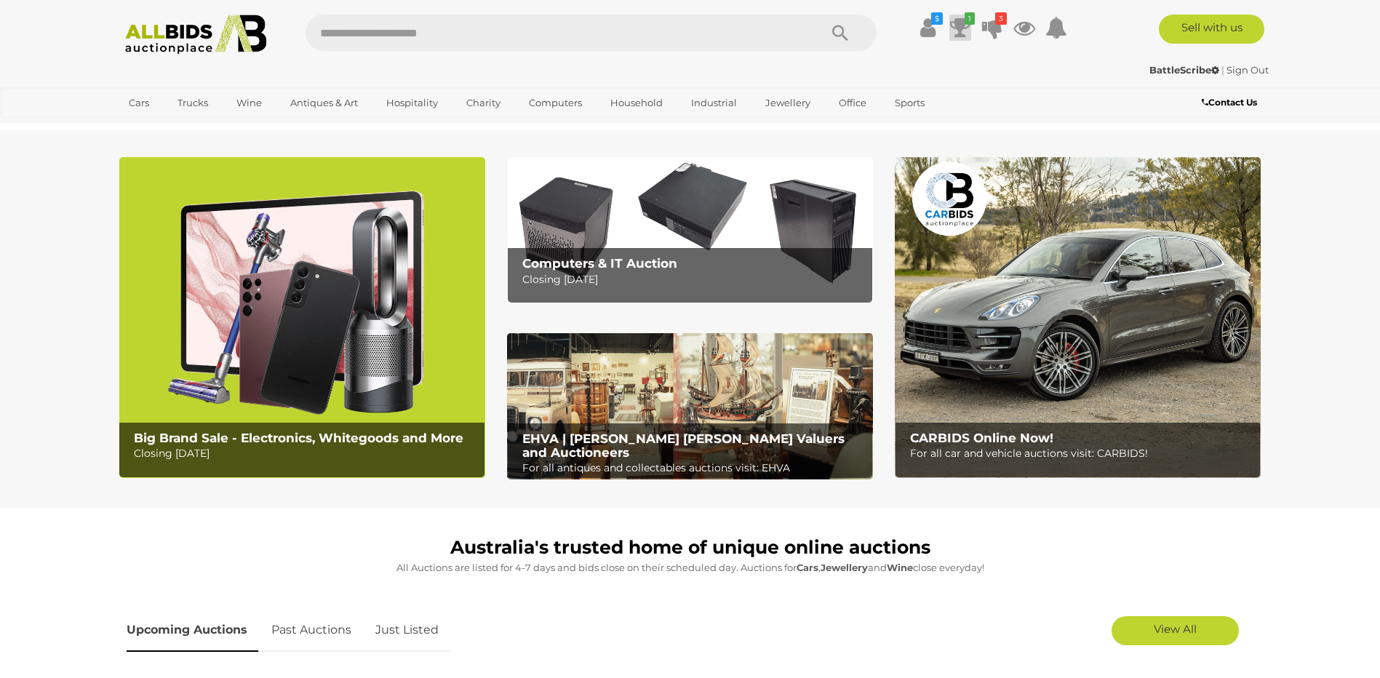
click at [954, 25] on icon at bounding box center [960, 28] width 20 height 26
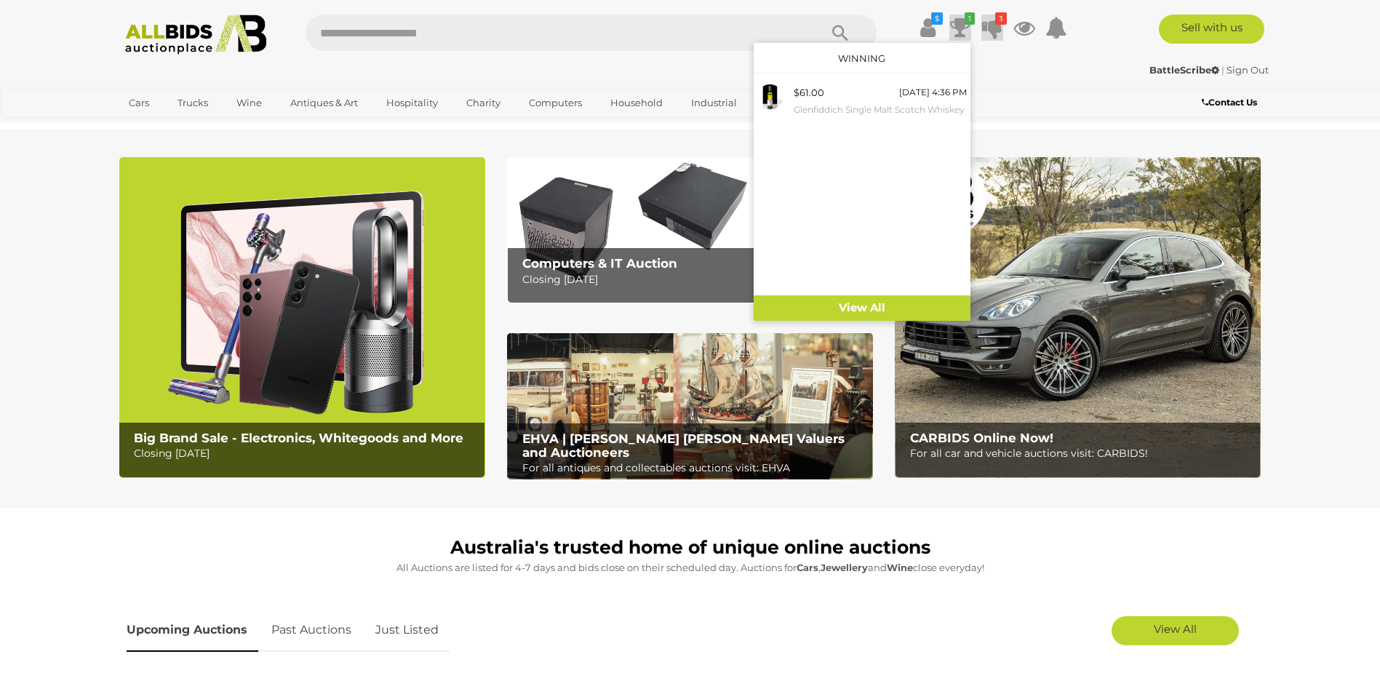
click at [987, 23] on icon at bounding box center [992, 28] width 20 height 26
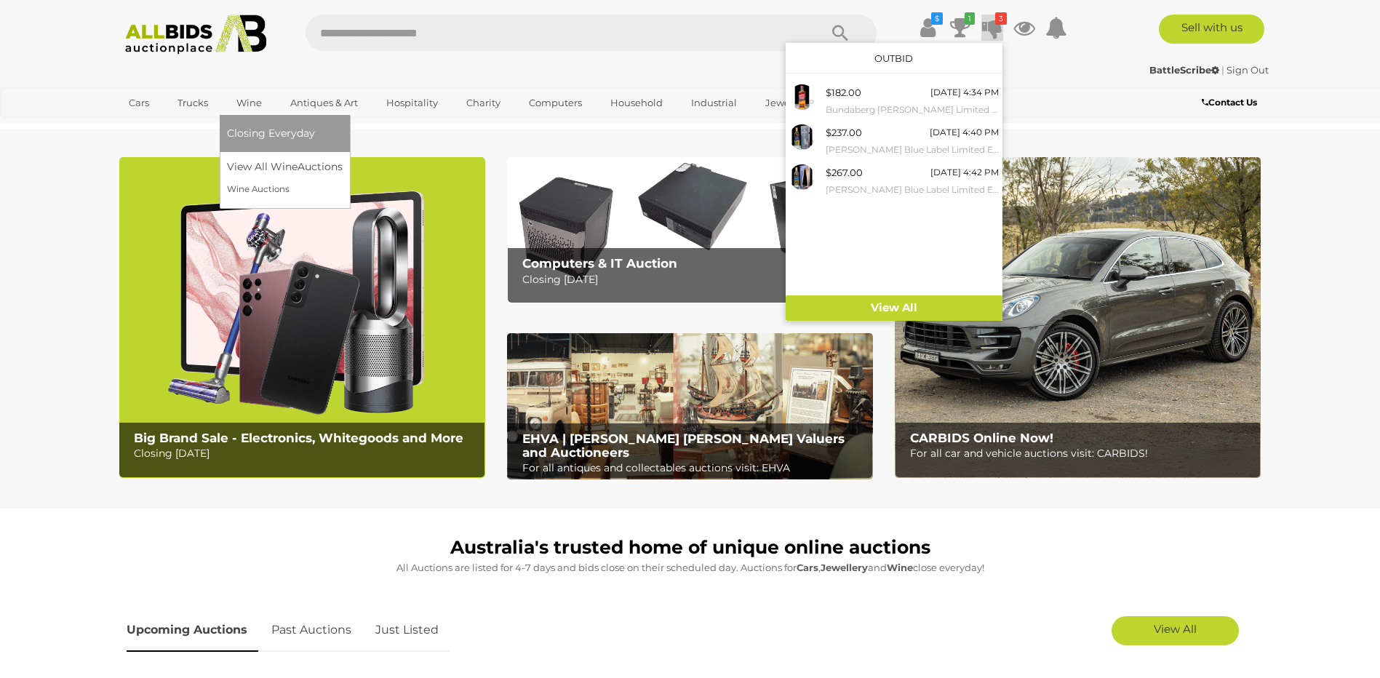
click at [240, 100] on link "Wine" at bounding box center [249, 103] width 44 height 24
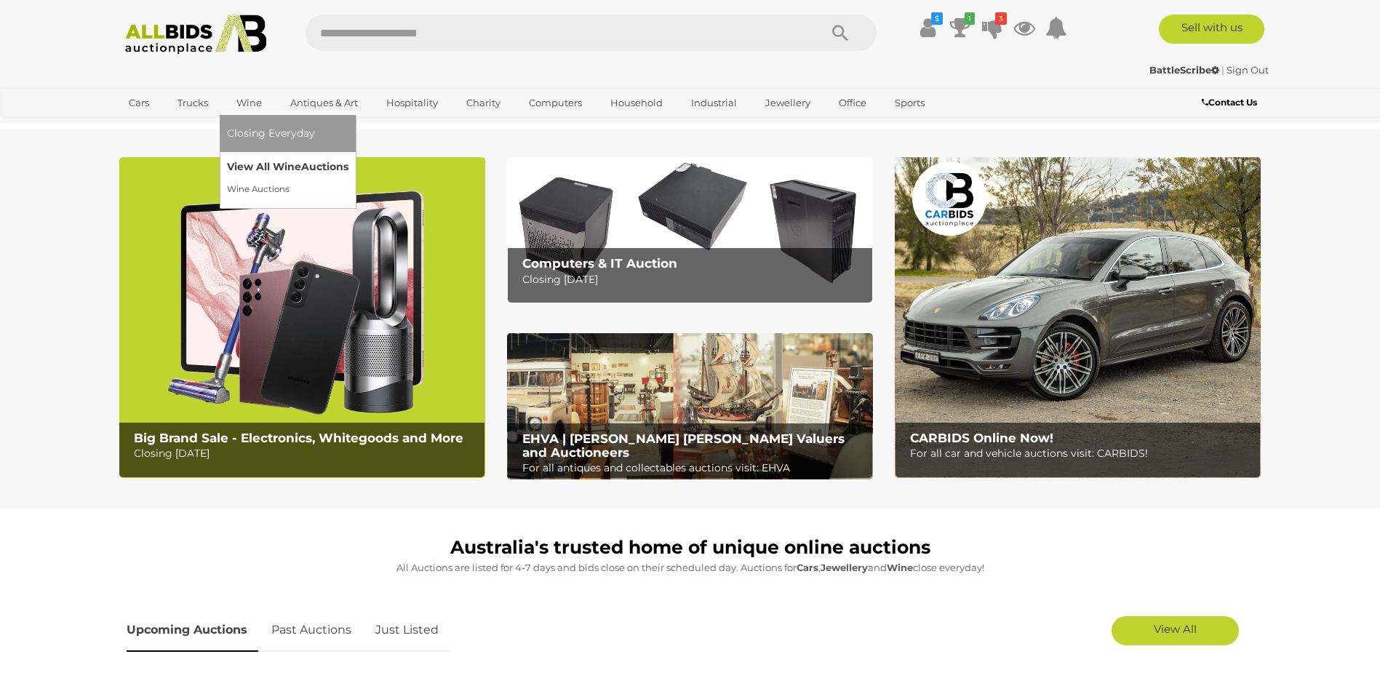
click at [268, 164] on link "View All Wine Auctions" at bounding box center [287, 167] width 121 height 23
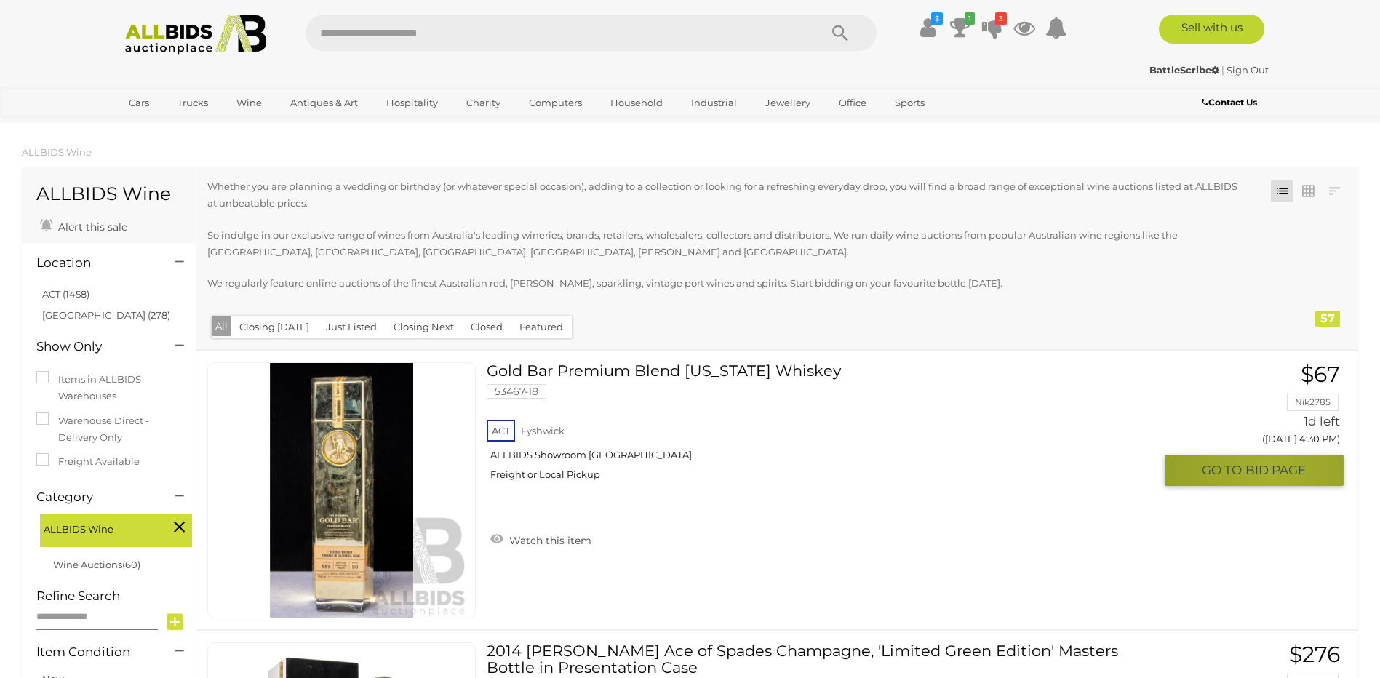
click at [1268, 475] on span "BID PAGE" at bounding box center [1275, 470] width 60 height 17
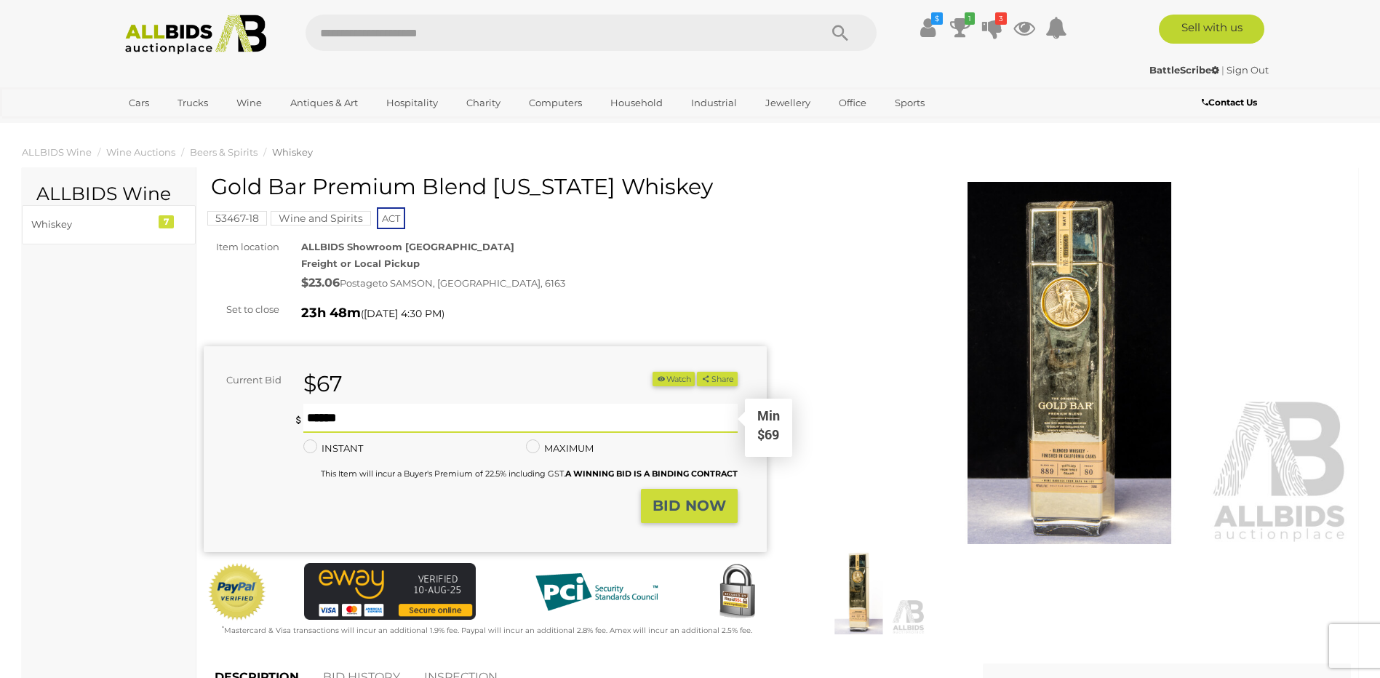
click at [314, 417] on input "text" at bounding box center [519, 418] width 433 height 29
type input "**"
click at [661, 502] on strong "BID NOW" at bounding box center [688, 505] width 73 height 17
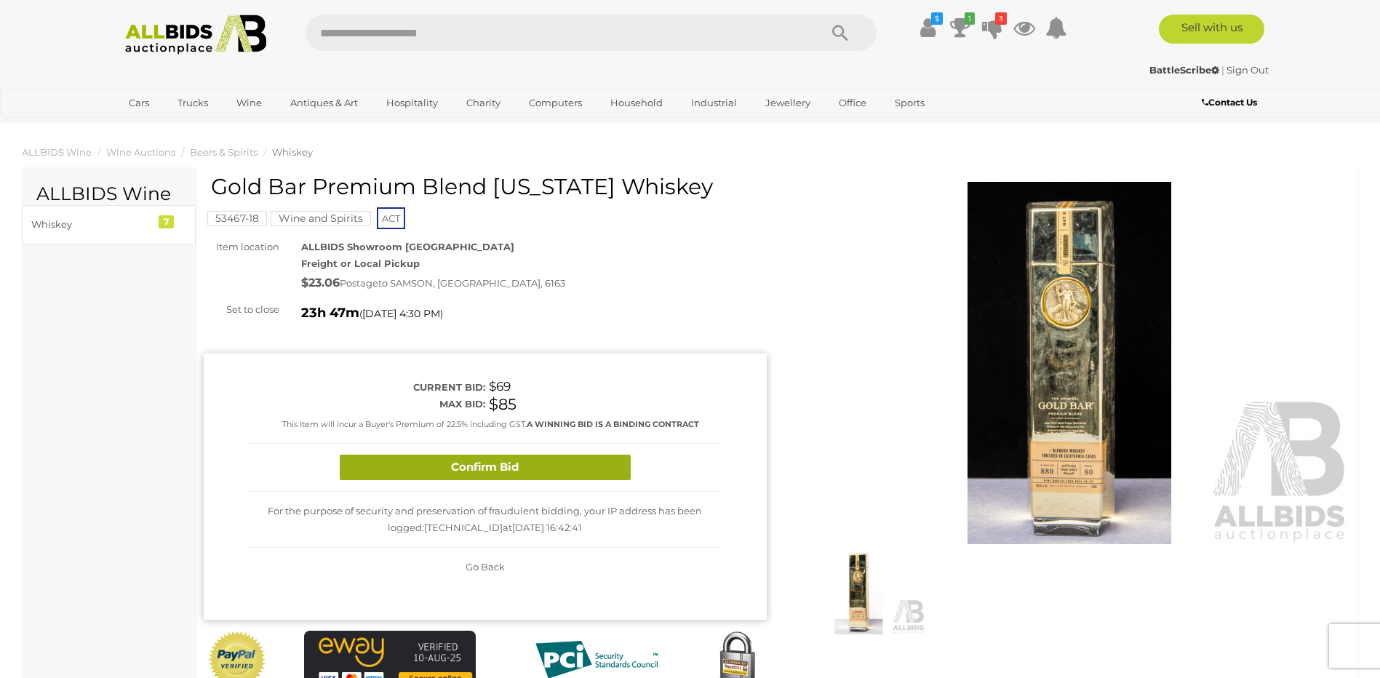
click at [588, 470] on button "Confirm Bid" at bounding box center [485, 467] width 291 height 25
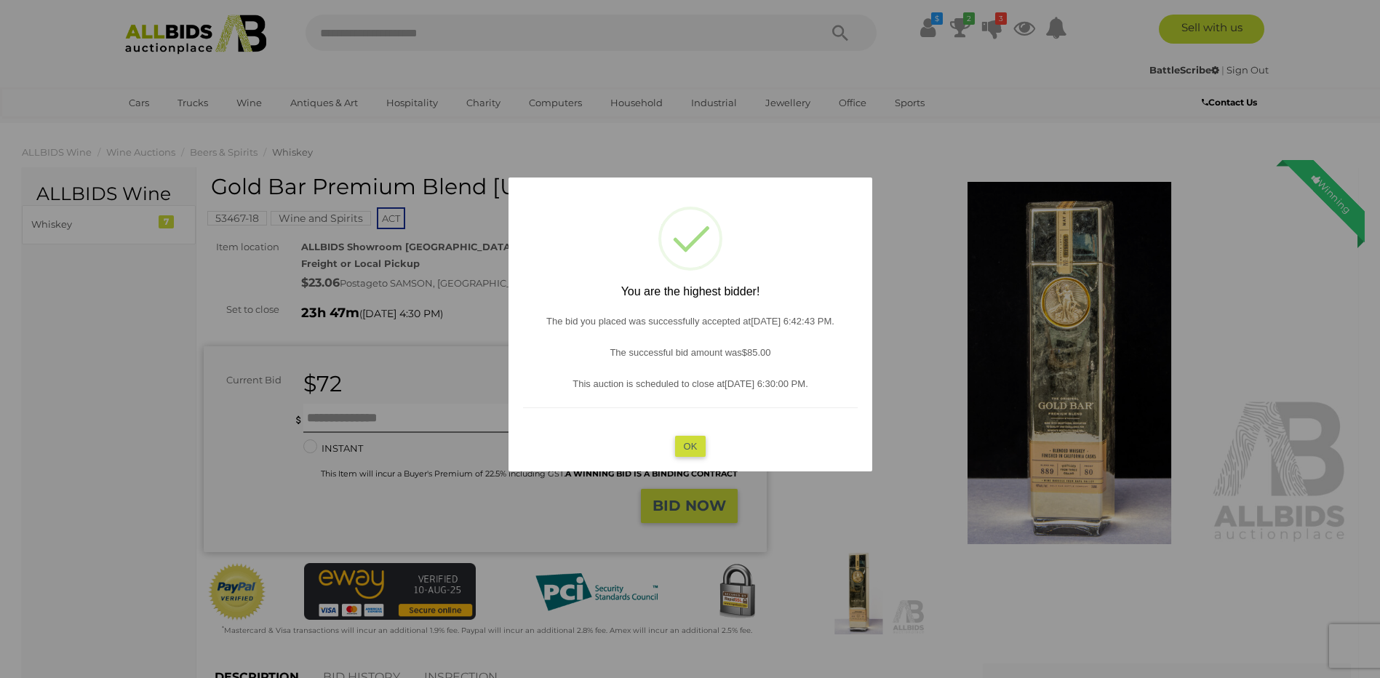
click at [688, 446] on button "OK" at bounding box center [689, 446] width 31 height 21
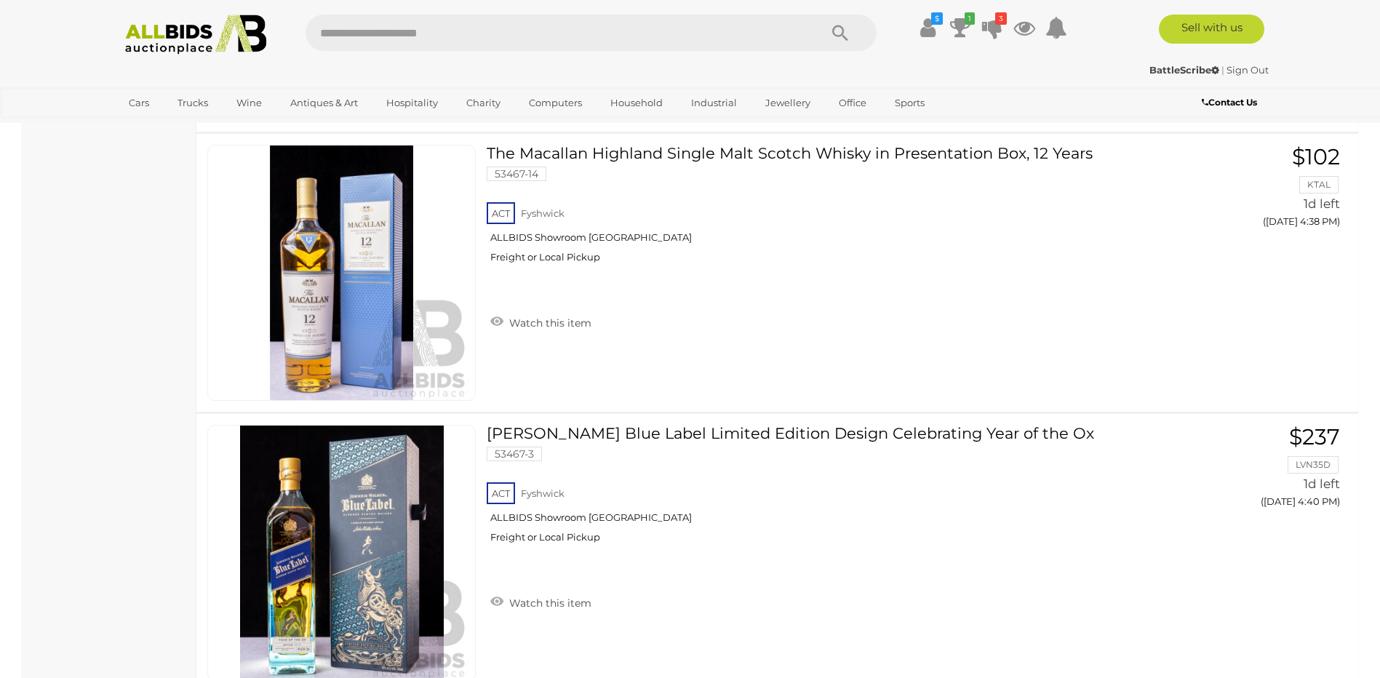
scroll to position [1293, 0]
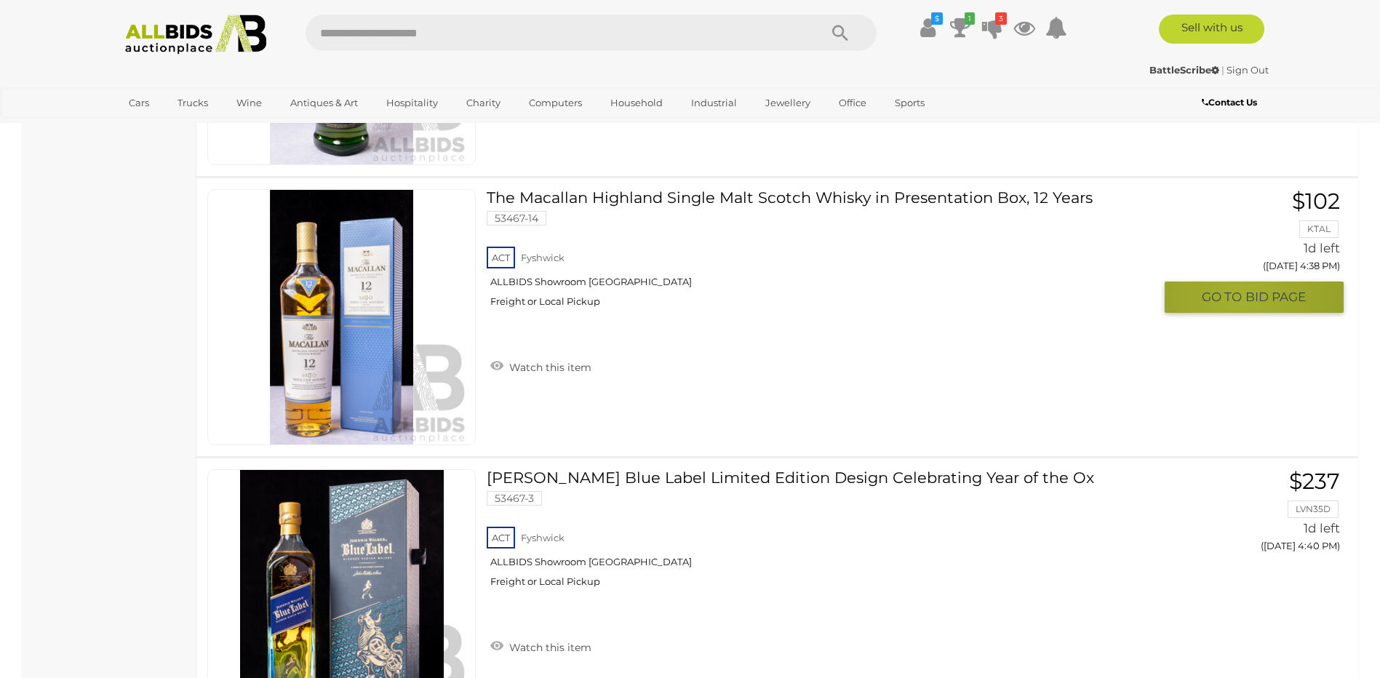
click at [1242, 295] on span "GO TO" at bounding box center [1223, 297] width 44 height 17
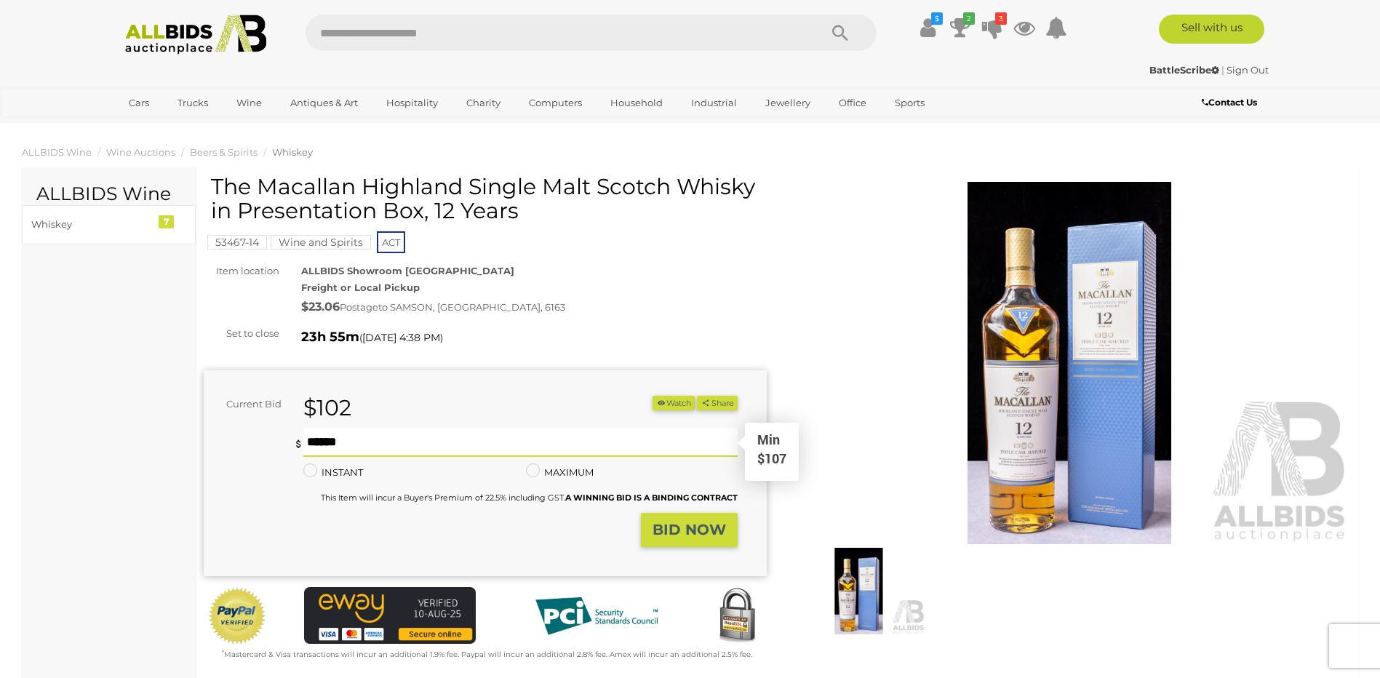
click at [319, 439] on input "text" at bounding box center [519, 442] width 433 height 29
type input "***"
click at [695, 530] on strong "BID NOW" at bounding box center [688, 529] width 73 height 17
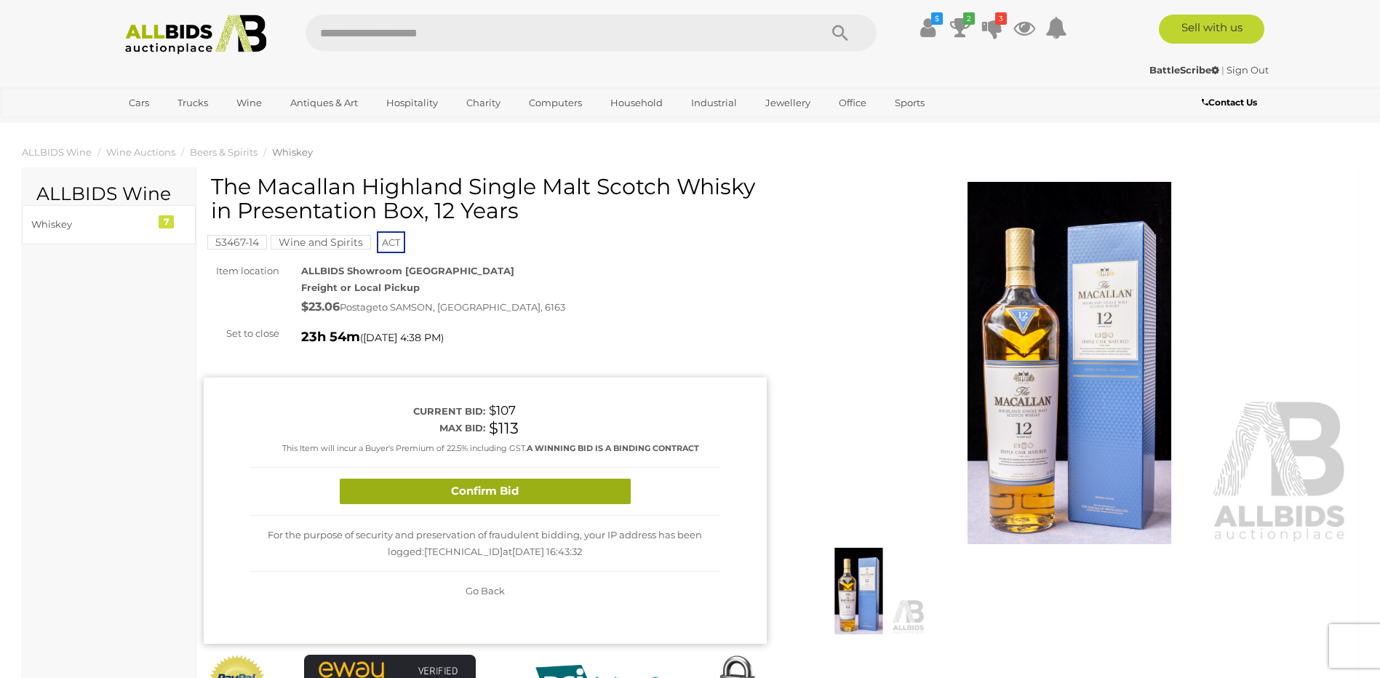
click at [569, 482] on button "Confirm Bid" at bounding box center [485, 491] width 291 height 25
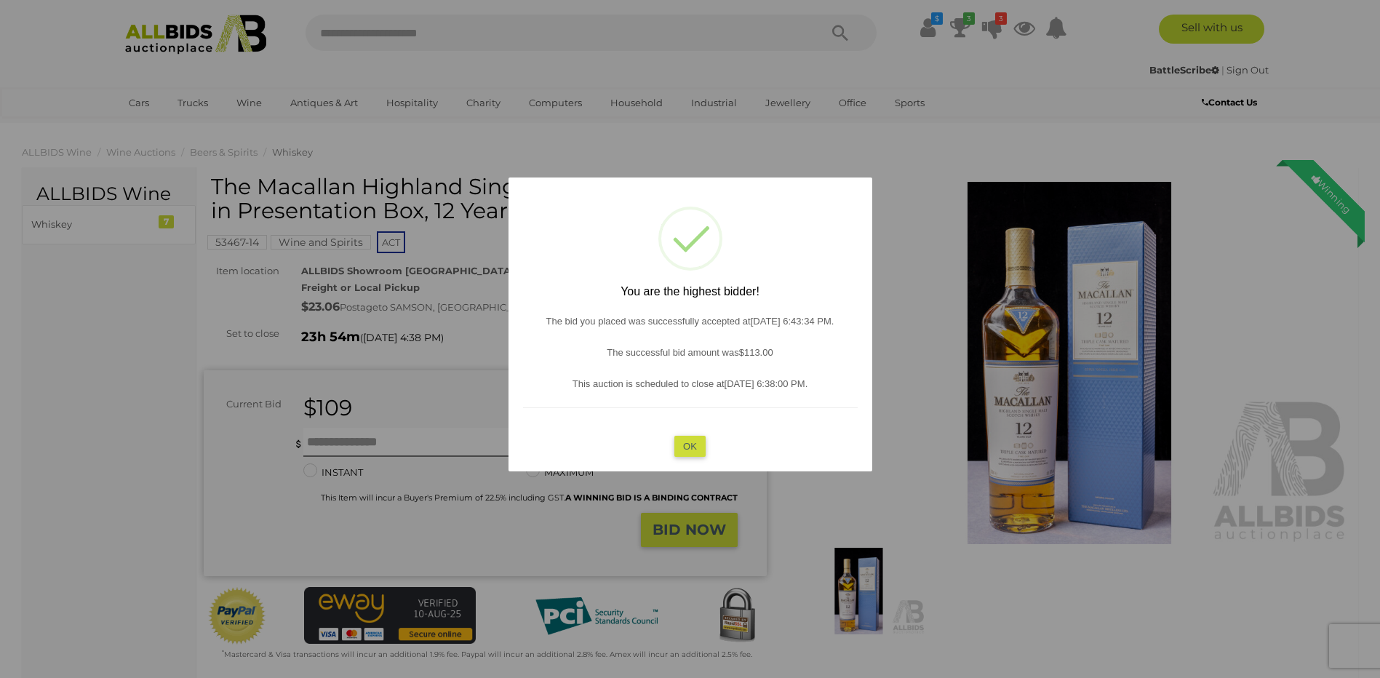
click at [683, 445] on button "OK" at bounding box center [689, 446] width 31 height 21
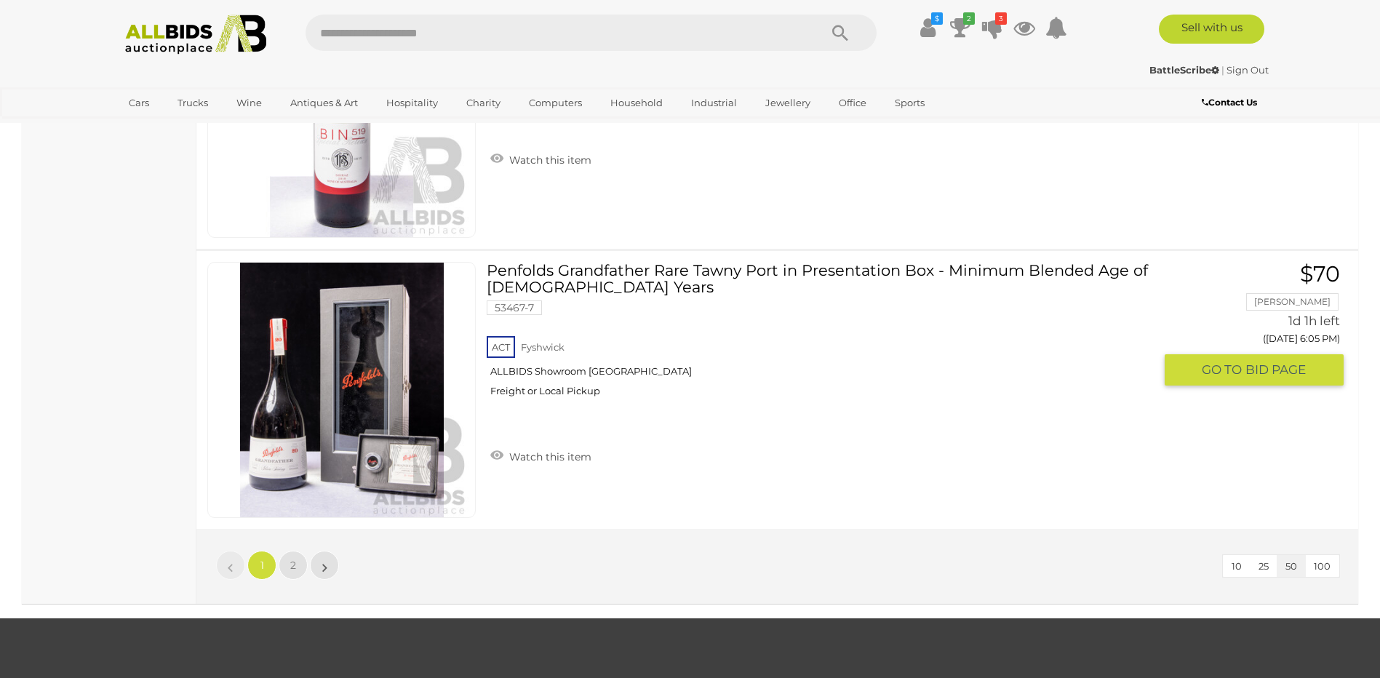
scroll to position [13903, 0]
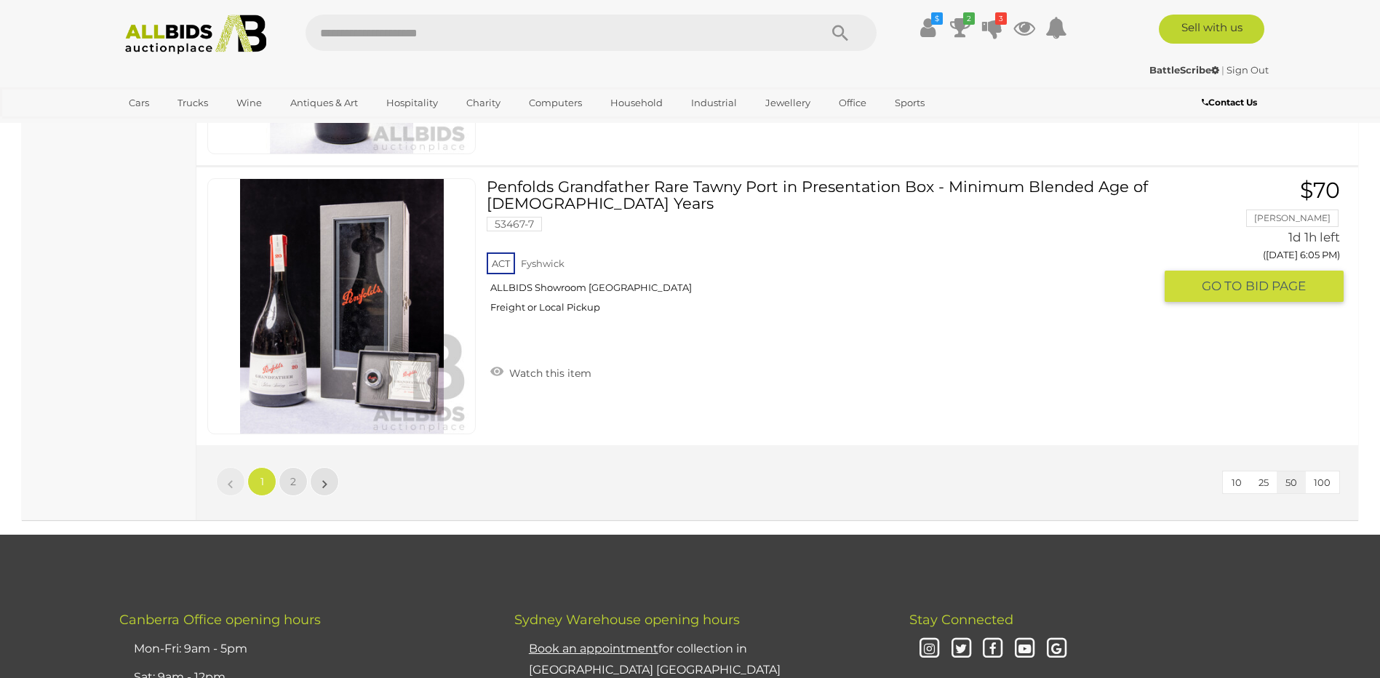
click at [1251, 281] on span "BID PAGE" at bounding box center [1275, 286] width 60 height 17
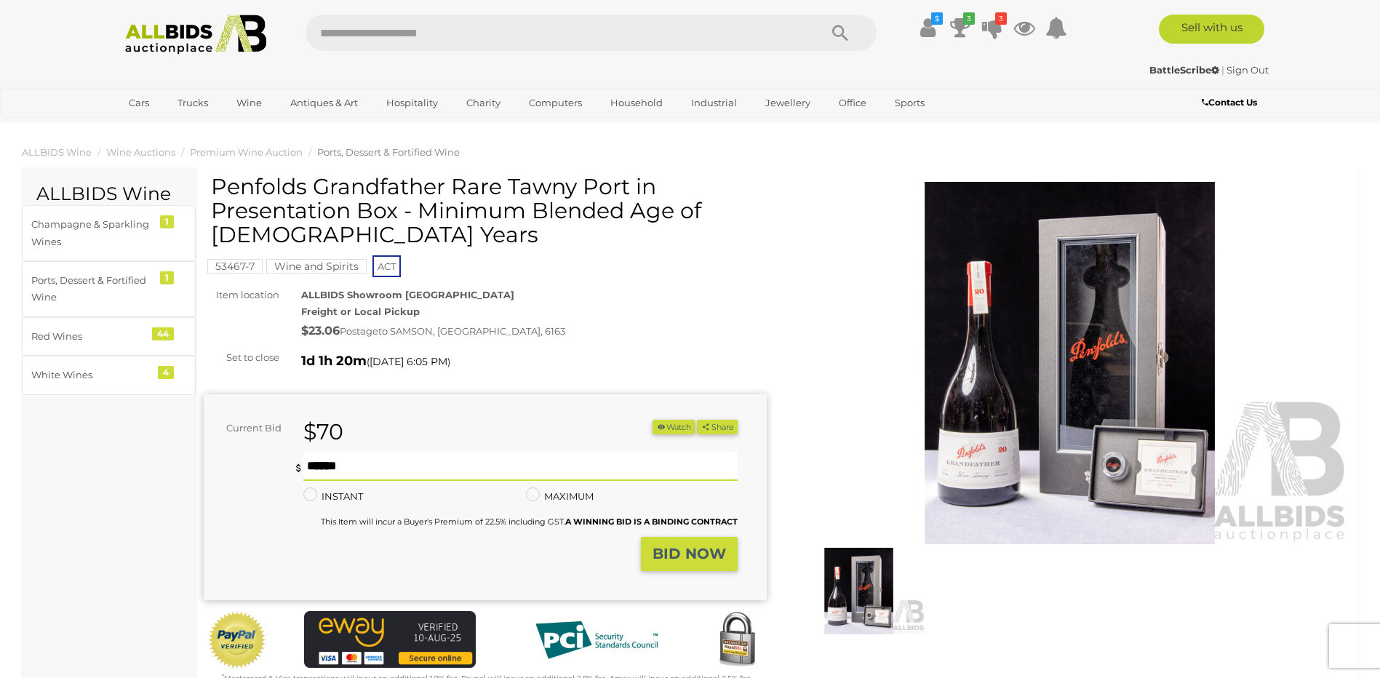
type input "**"
click at [705, 548] on strong "BID NOW" at bounding box center [688, 553] width 73 height 17
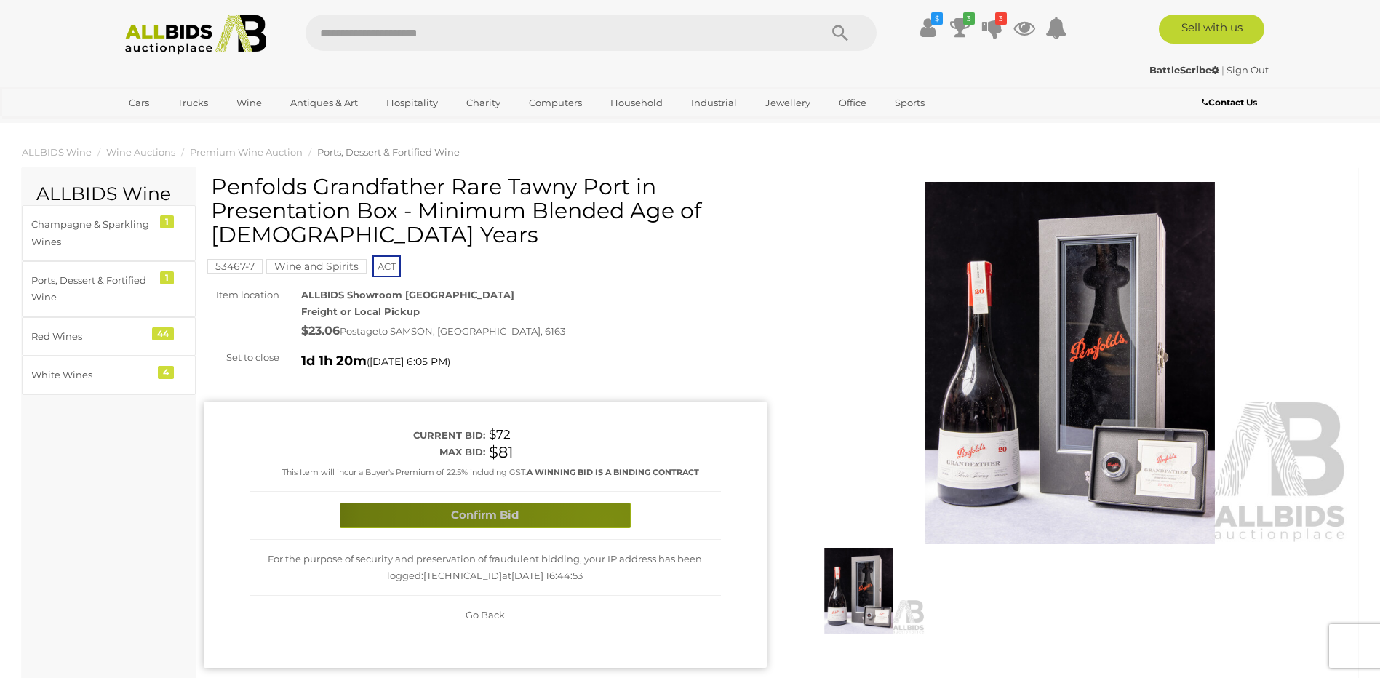
click at [605, 522] on button "Confirm Bid" at bounding box center [485, 515] width 291 height 25
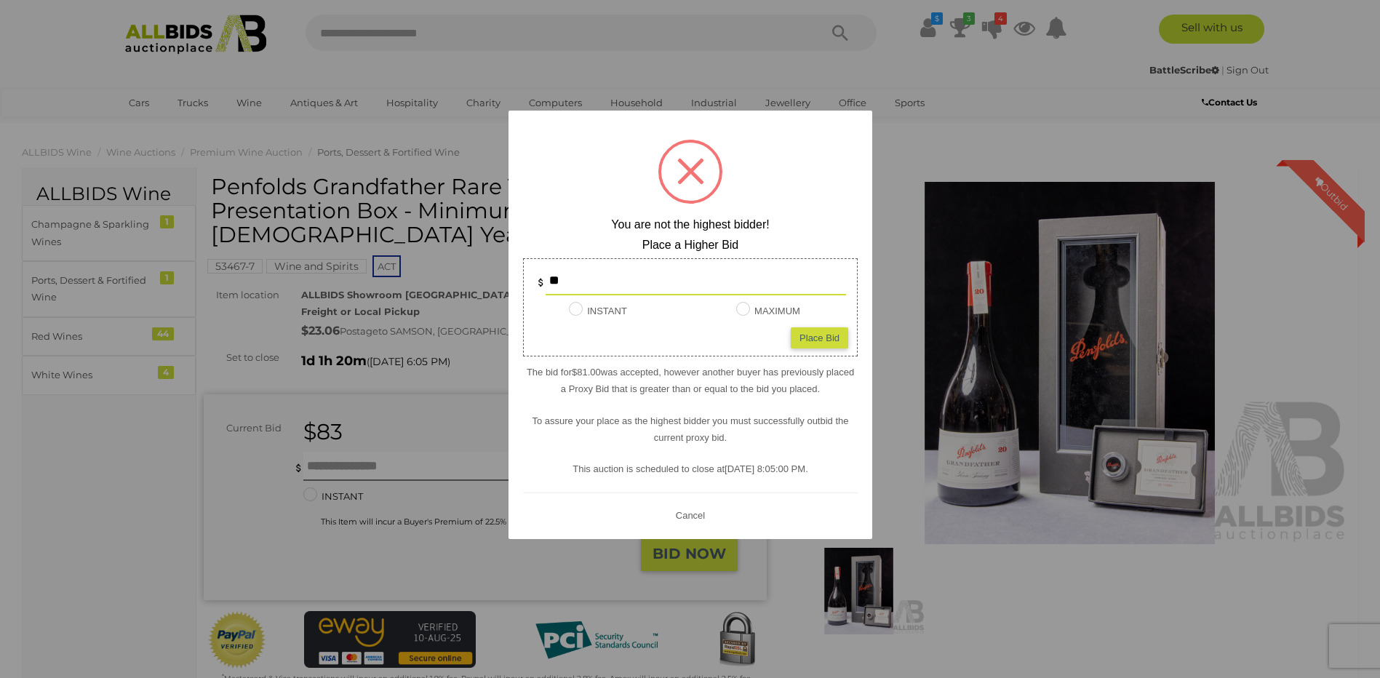
click at [836, 339] on div "Place Bid" at bounding box center [819, 337] width 57 height 21
type input "**"
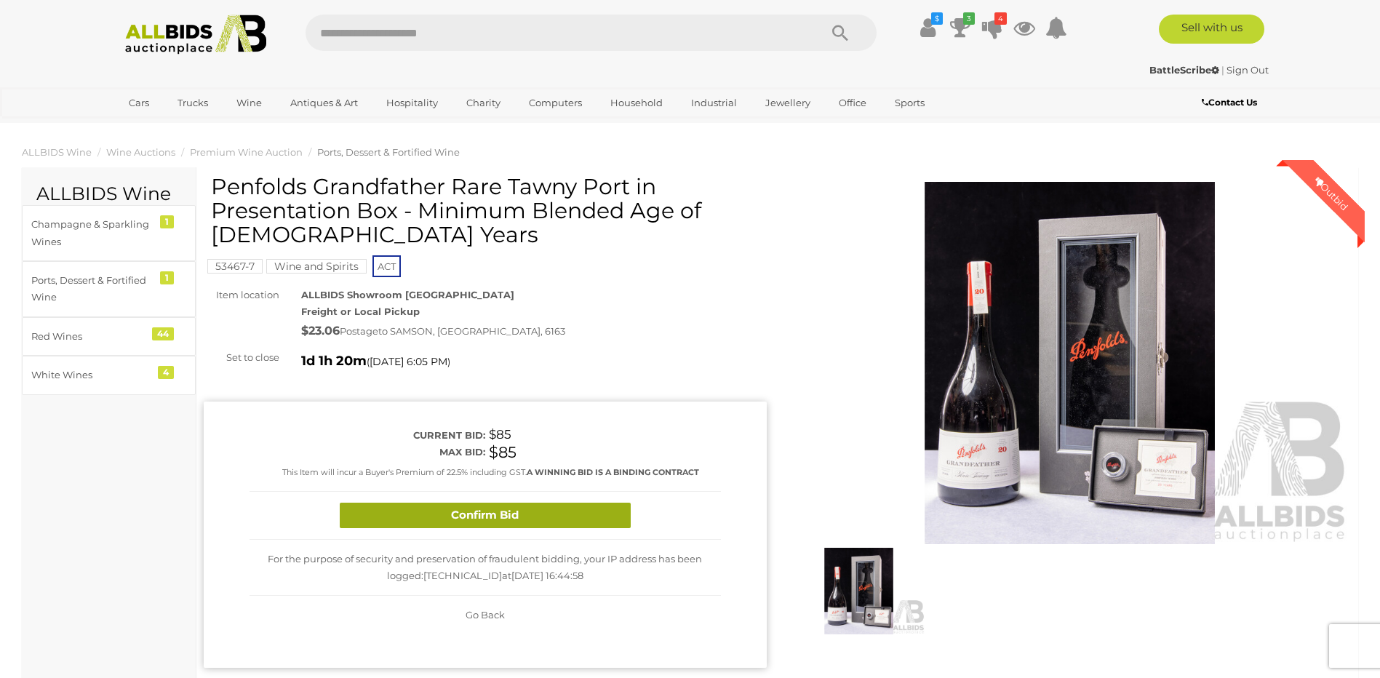
click at [383, 509] on button "Confirm Bid" at bounding box center [485, 515] width 291 height 25
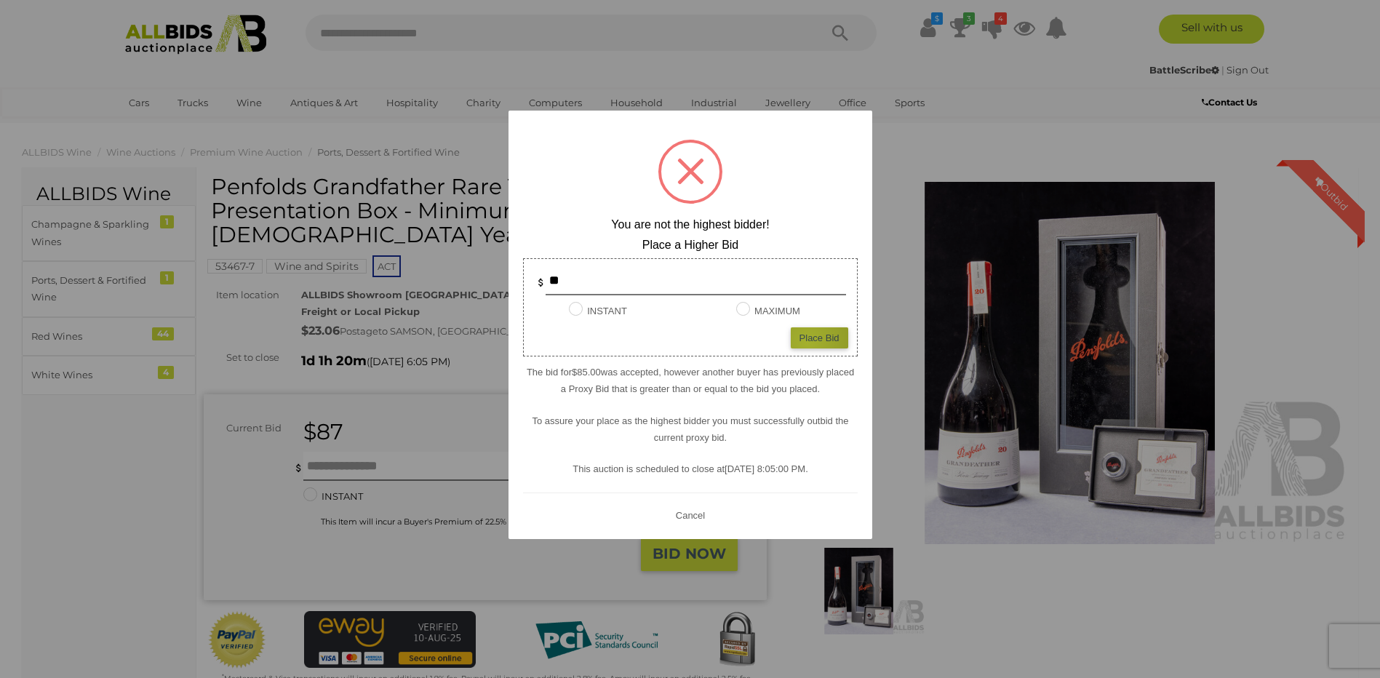
click at [807, 343] on div "Place Bid" at bounding box center [819, 337] width 57 height 21
type input "**"
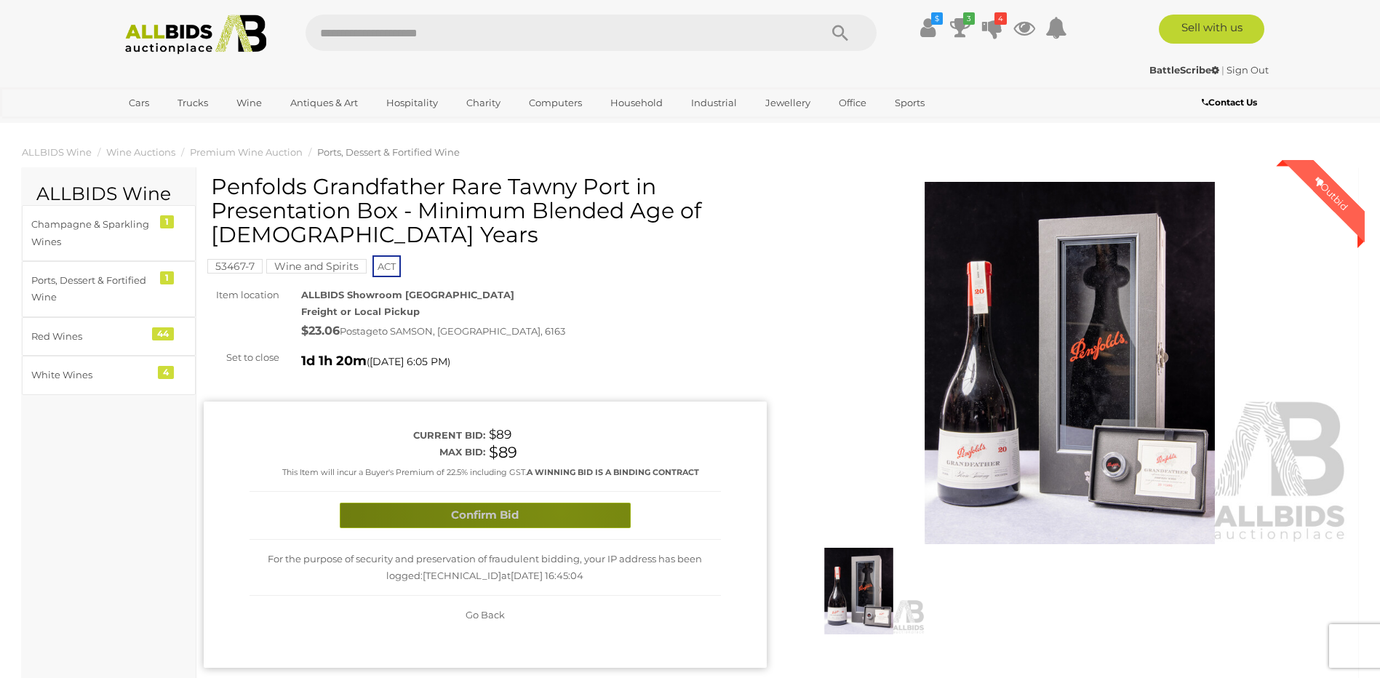
click at [560, 511] on button "Confirm Bid" at bounding box center [485, 515] width 291 height 25
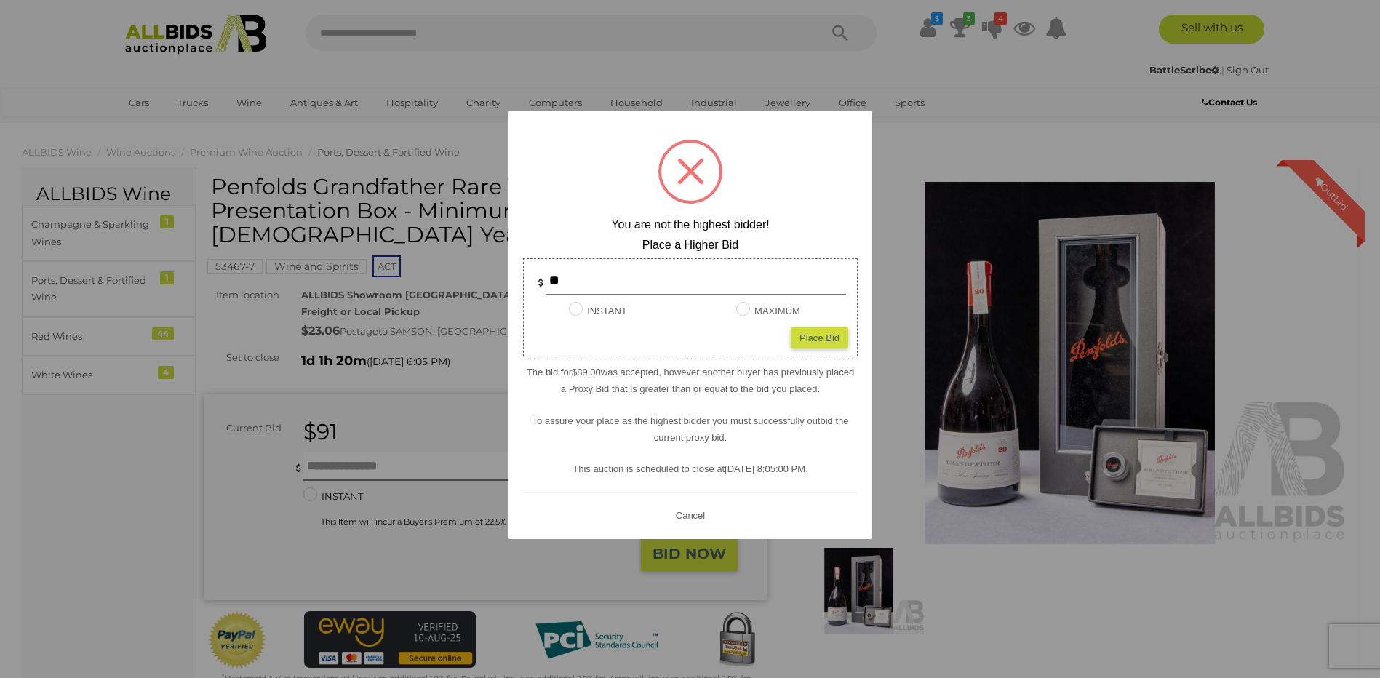
click at [688, 510] on button "Cancel" at bounding box center [690, 515] width 38 height 18
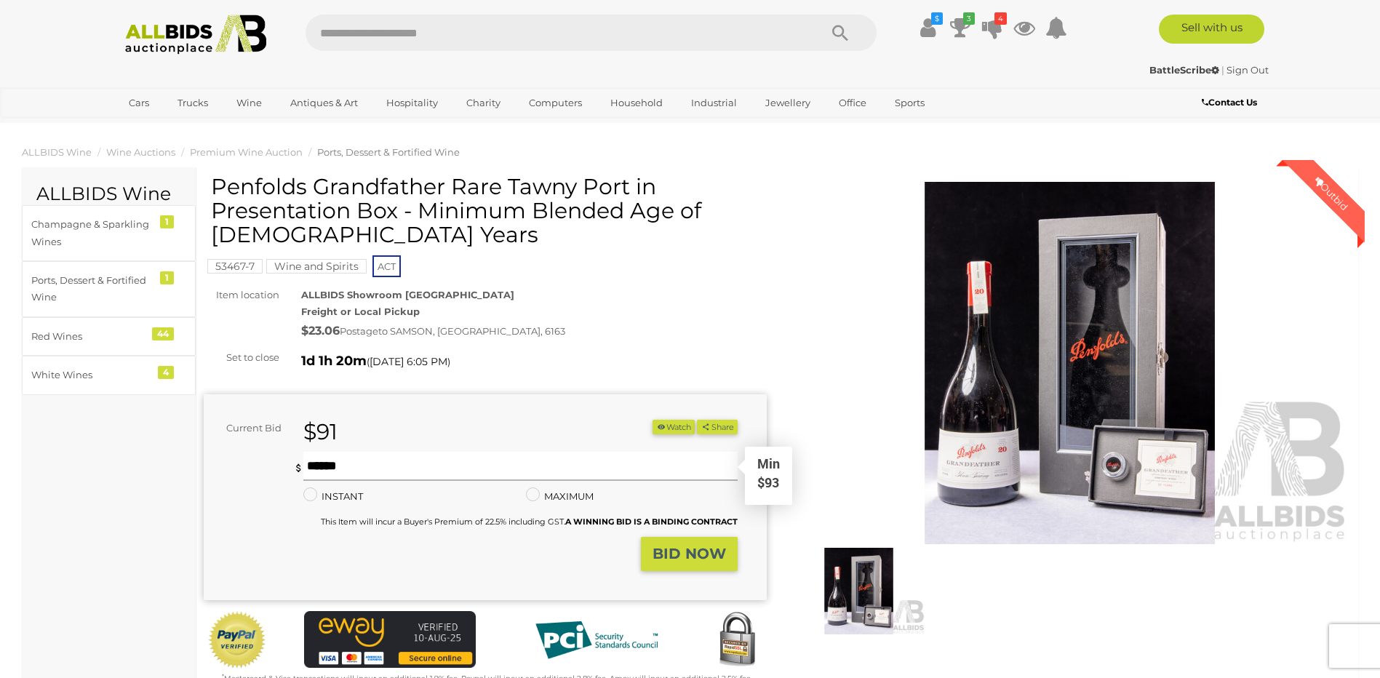
click at [327, 464] on input "text" at bounding box center [519, 466] width 433 height 29
type input "***"
click at [719, 550] on strong "BID NOW" at bounding box center [688, 553] width 73 height 17
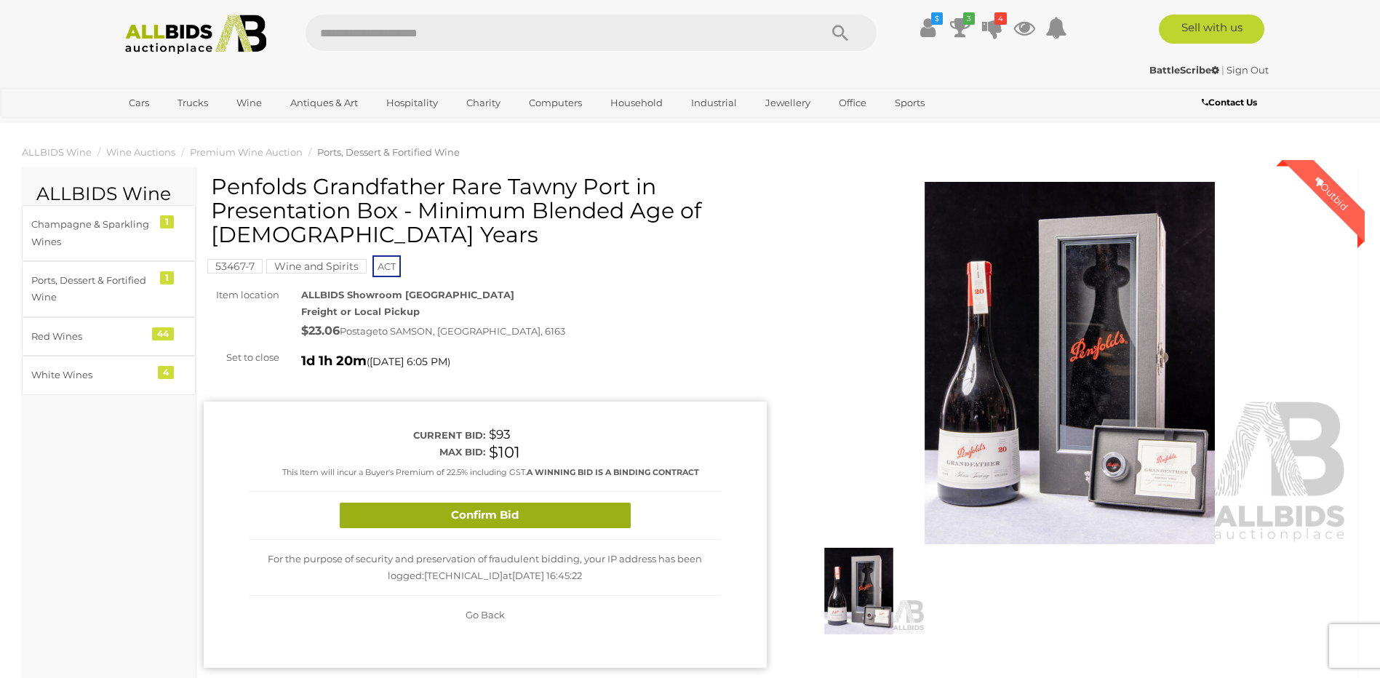
click at [597, 516] on button "Confirm Bid" at bounding box center [485, 515] width 291 height 25
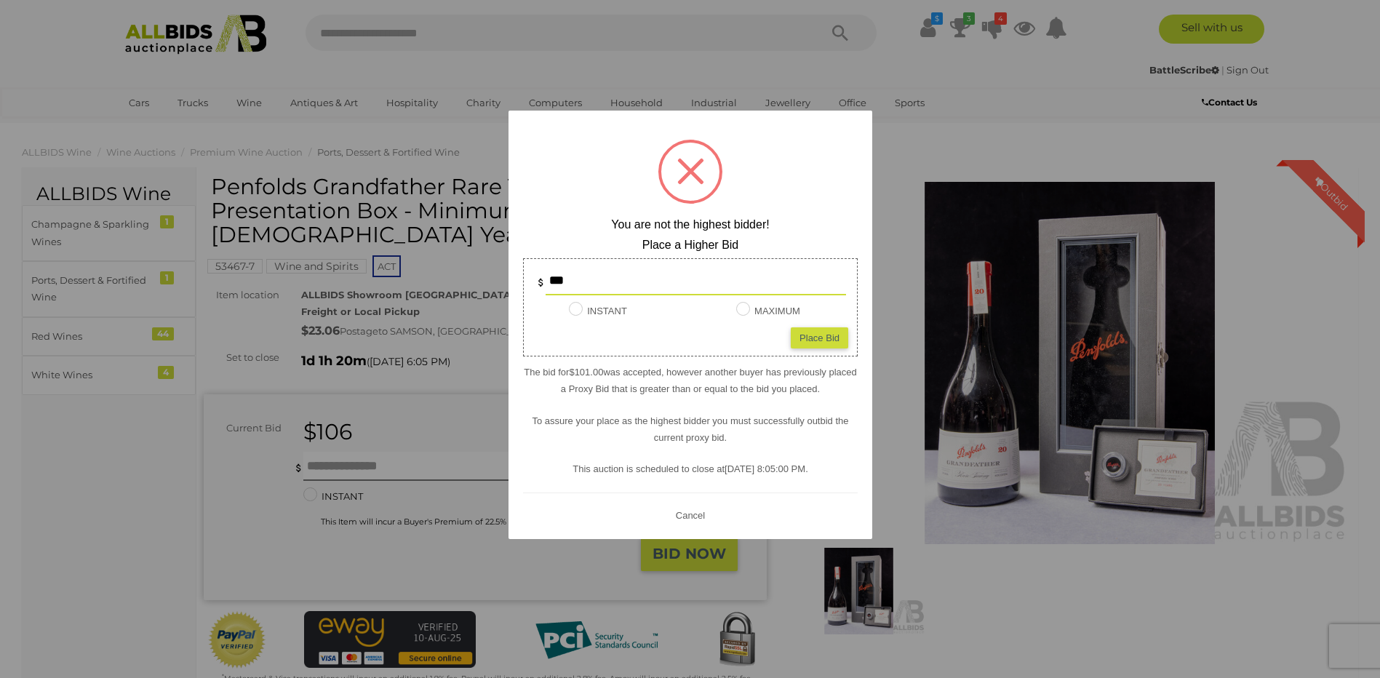
click at [809, 337] on div "Place Bid" at bounding box center [819, 337] width 57 height 21
type input "***"
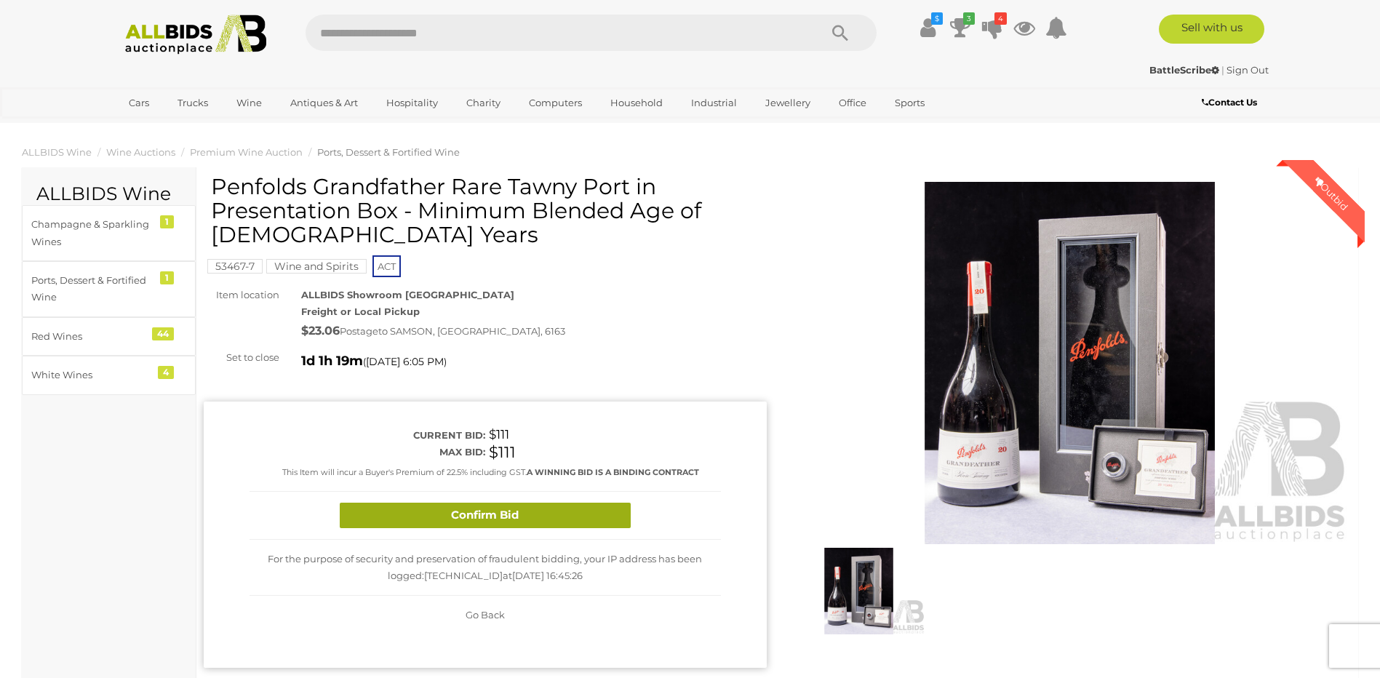
click at [534, 519] on button "Confirm Bid" at bounding box center [485, 515] width 291 height 25
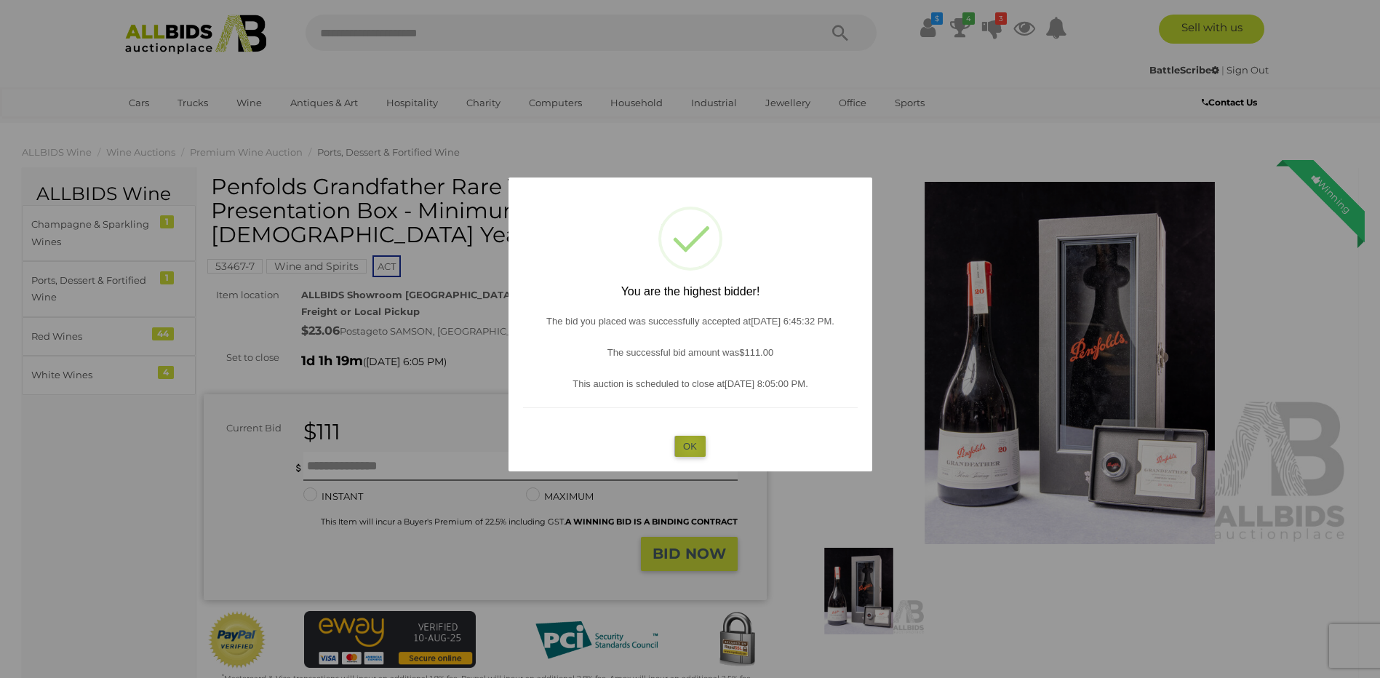
click at [691, 446] on button "OK" at bounding box center [689, 446] width 31 height 21
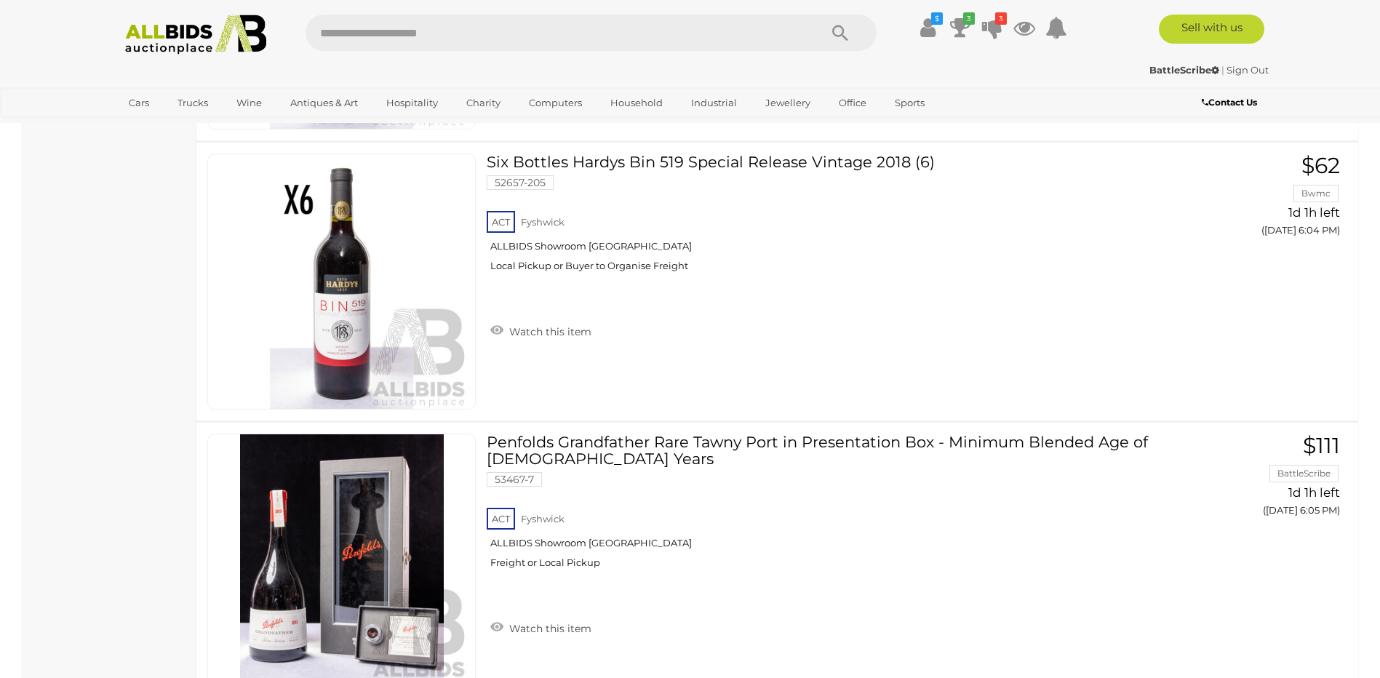
scroll to position [14213, 0]
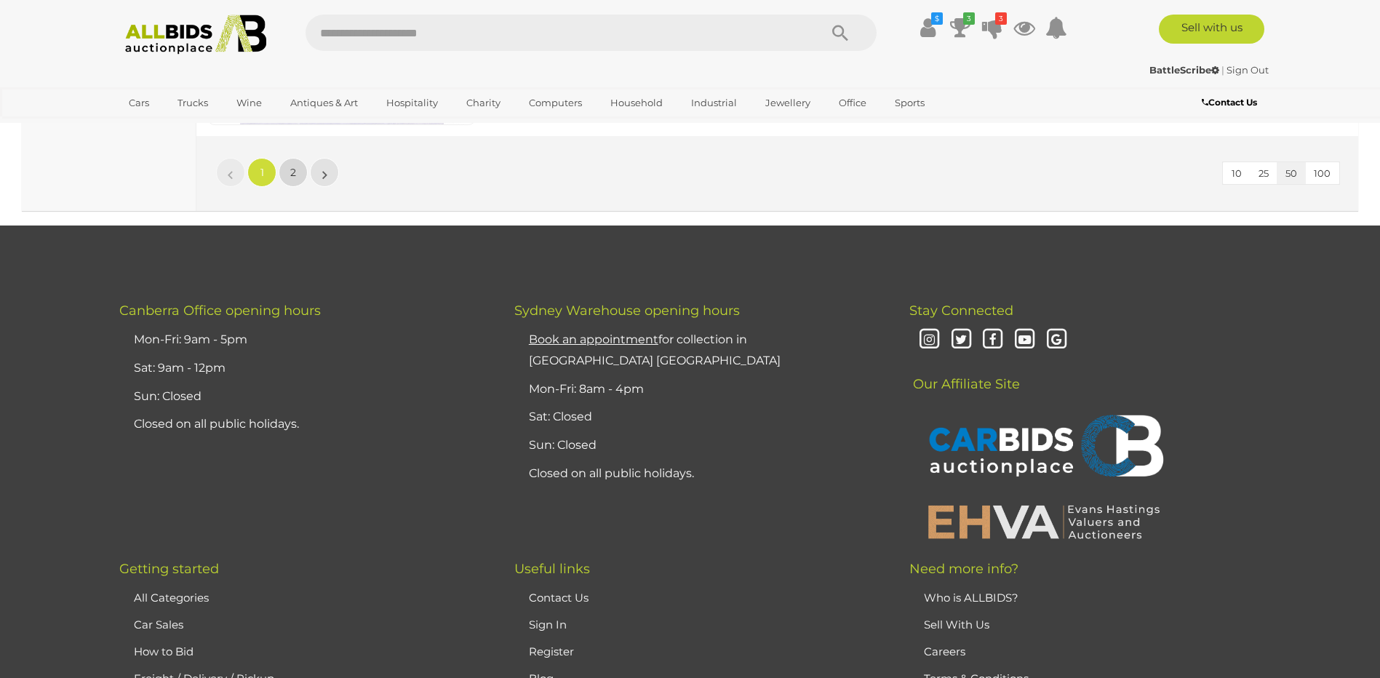
click at [293, 174] on span "2" at bounding box center [293, 172] width 6 height 13
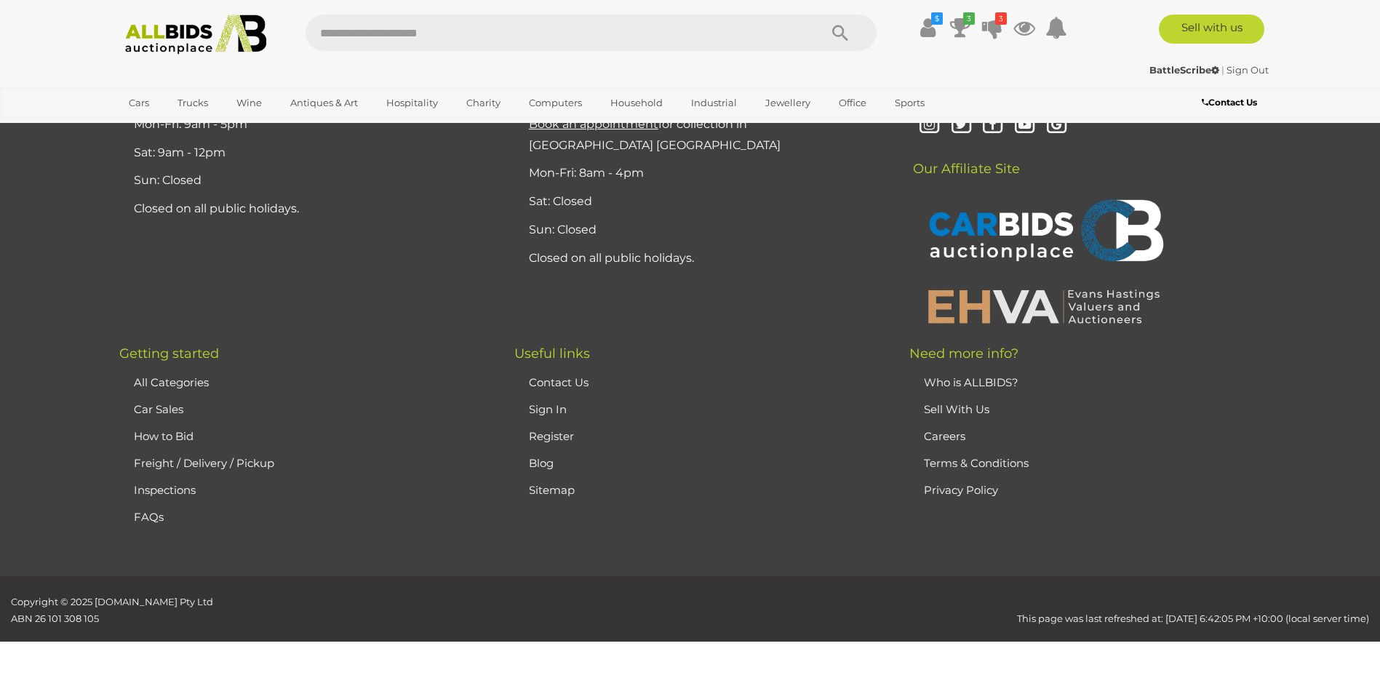
scroll to position [204, 0]
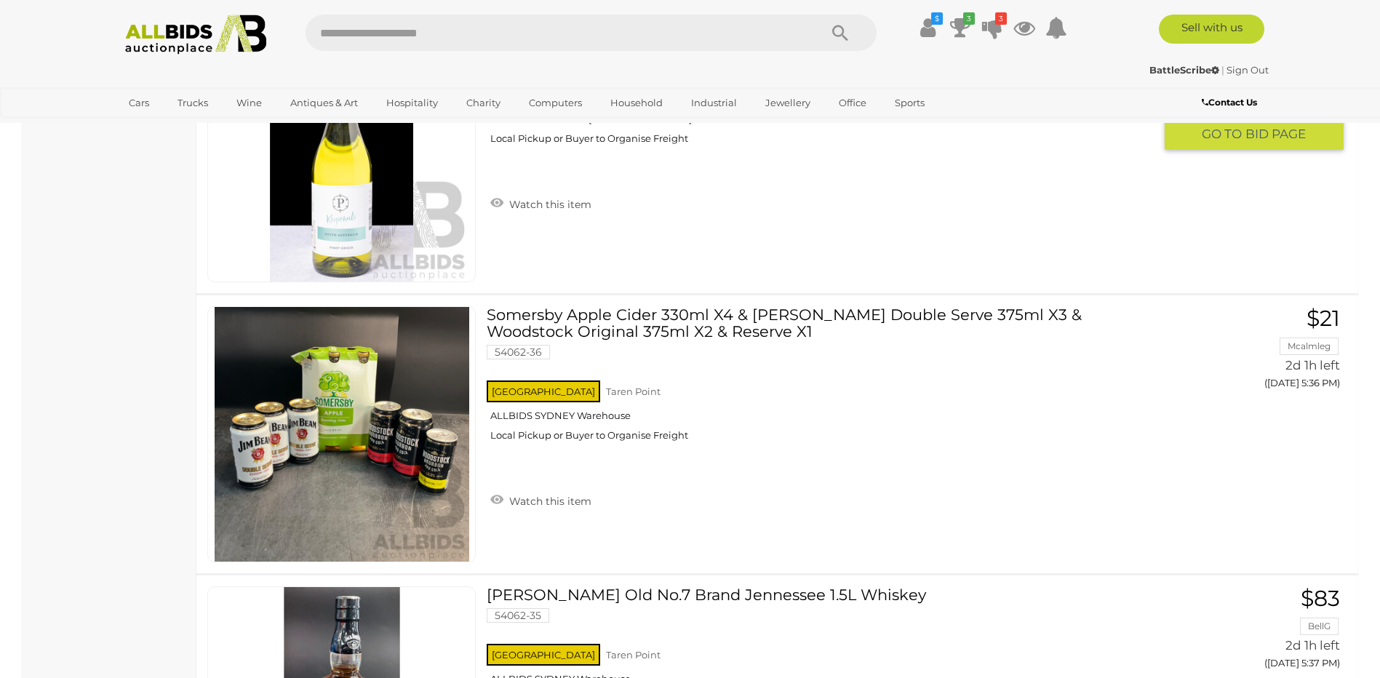
scroll to position [1004, 0]
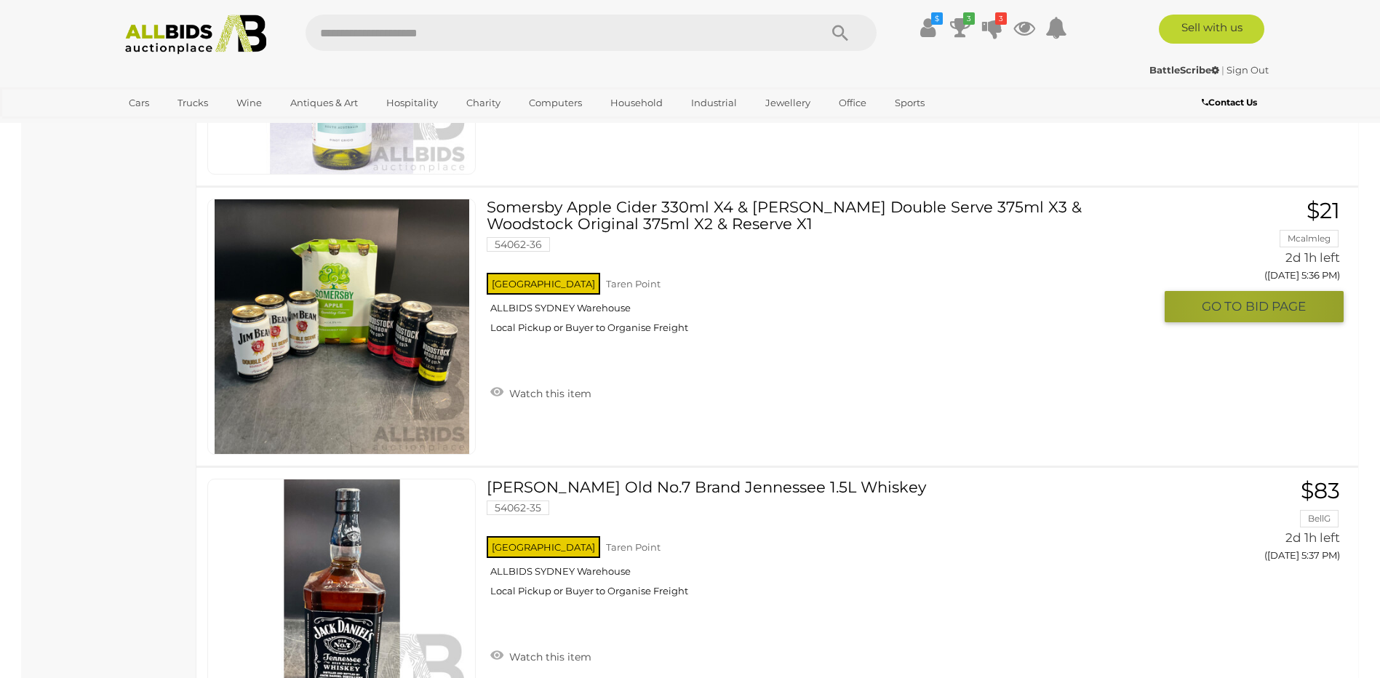
click at [1241, 305] on span "GO TO" at bounding box center [1223, 306] width 44 height 17
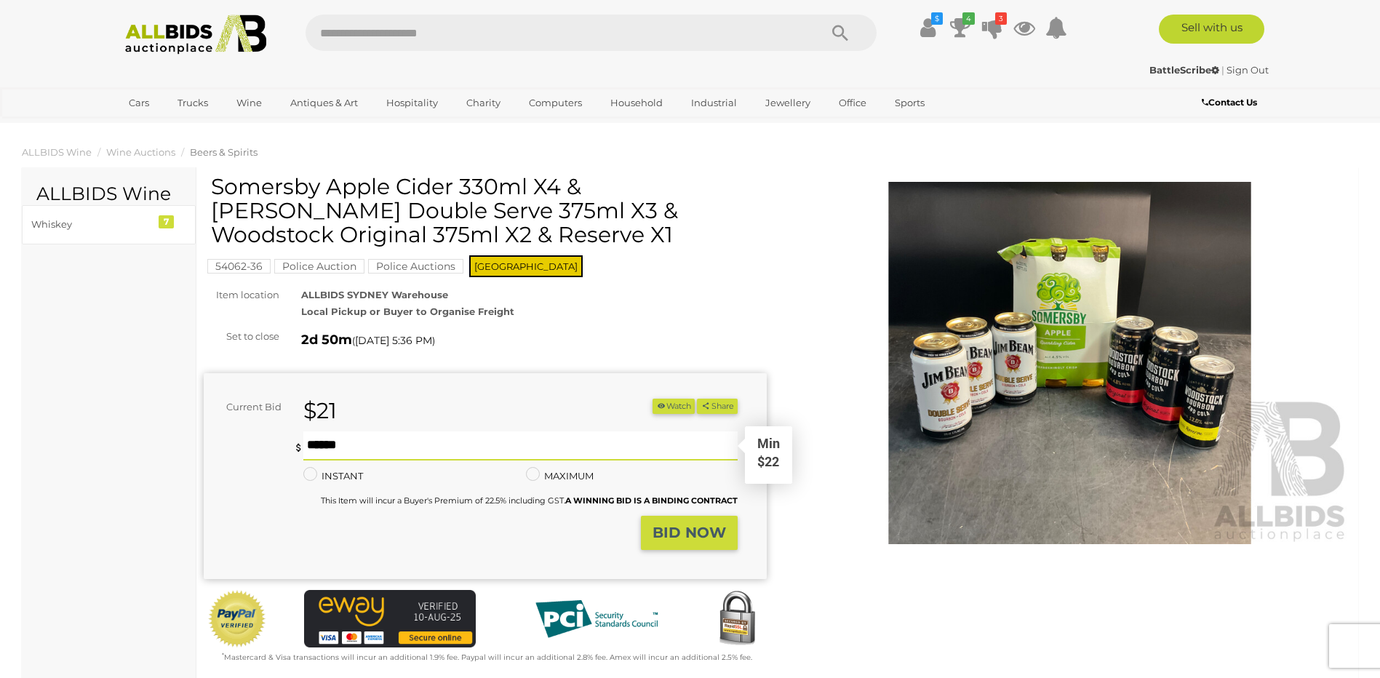
click at [331, 439] on input "text" at bounding box center [519, 445] width 433 height 29
type input "**"
click at [686, 523] on button "BID NOW" at bounding box center [689, 533] width 97 height 34
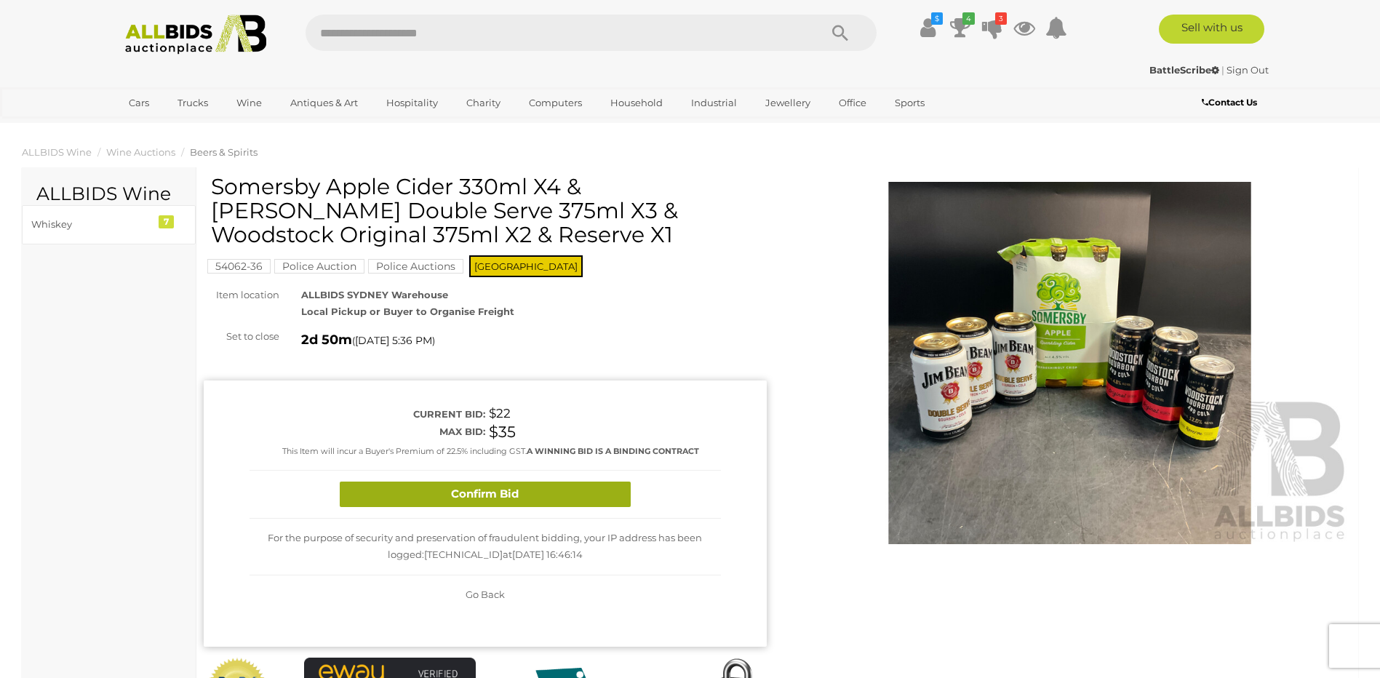
click at [489, 492] on button "Confirm Bid" at bounding box center [485, 493] width 291 height 25
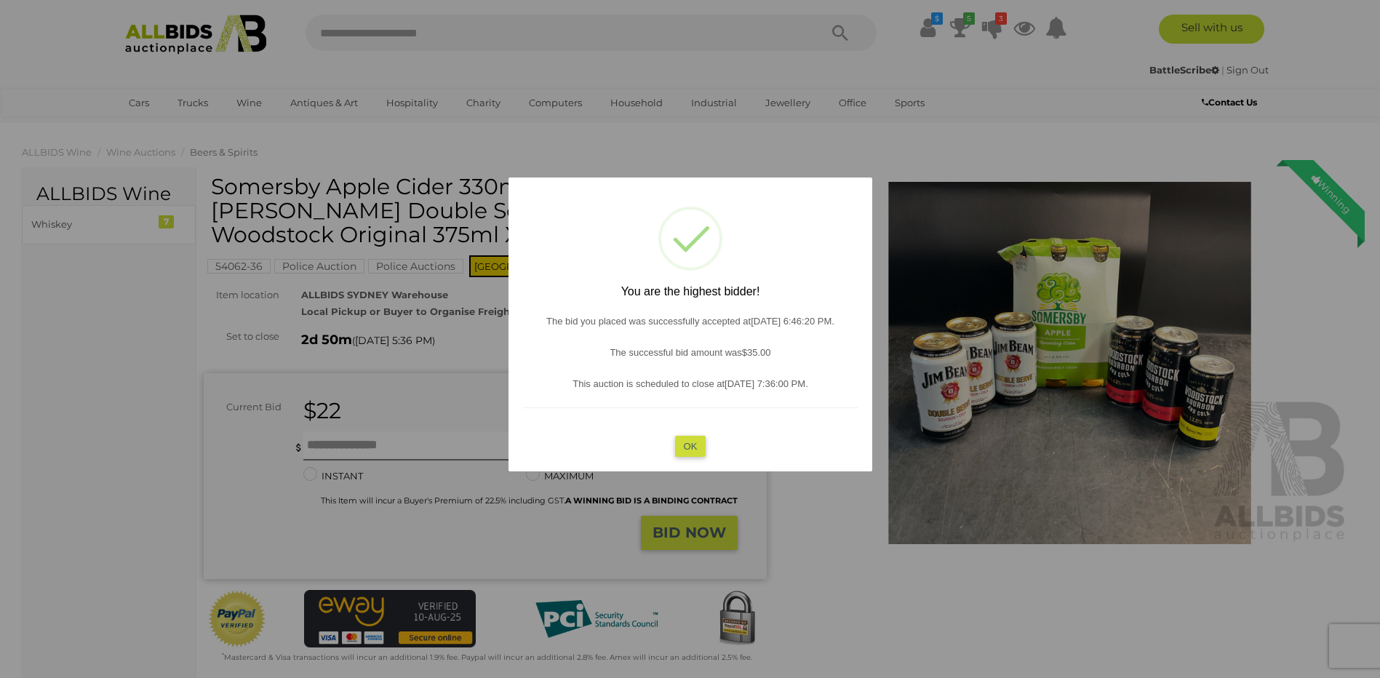
click at [680, 452] on button "OK" at bounding box center [689, 446] width 31 height 21
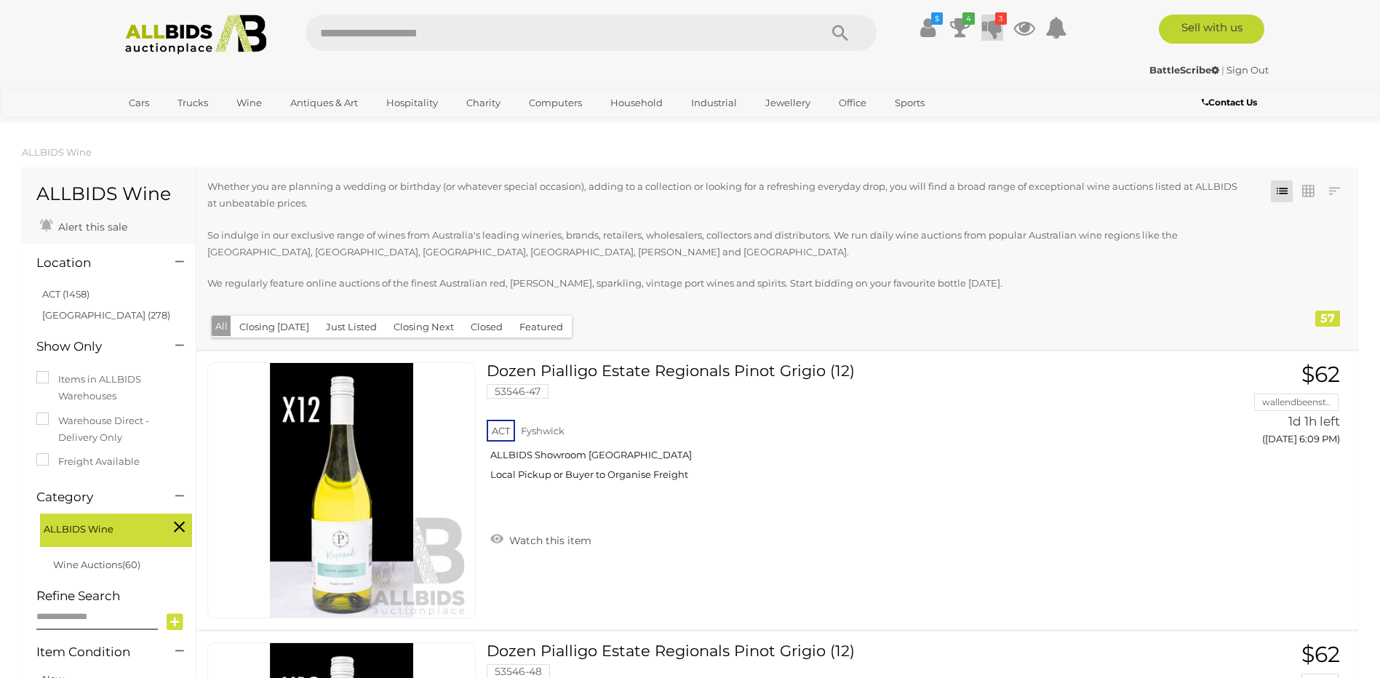
click at [993, 26] on icon at bounding box center [992, 28] width 20 height 26
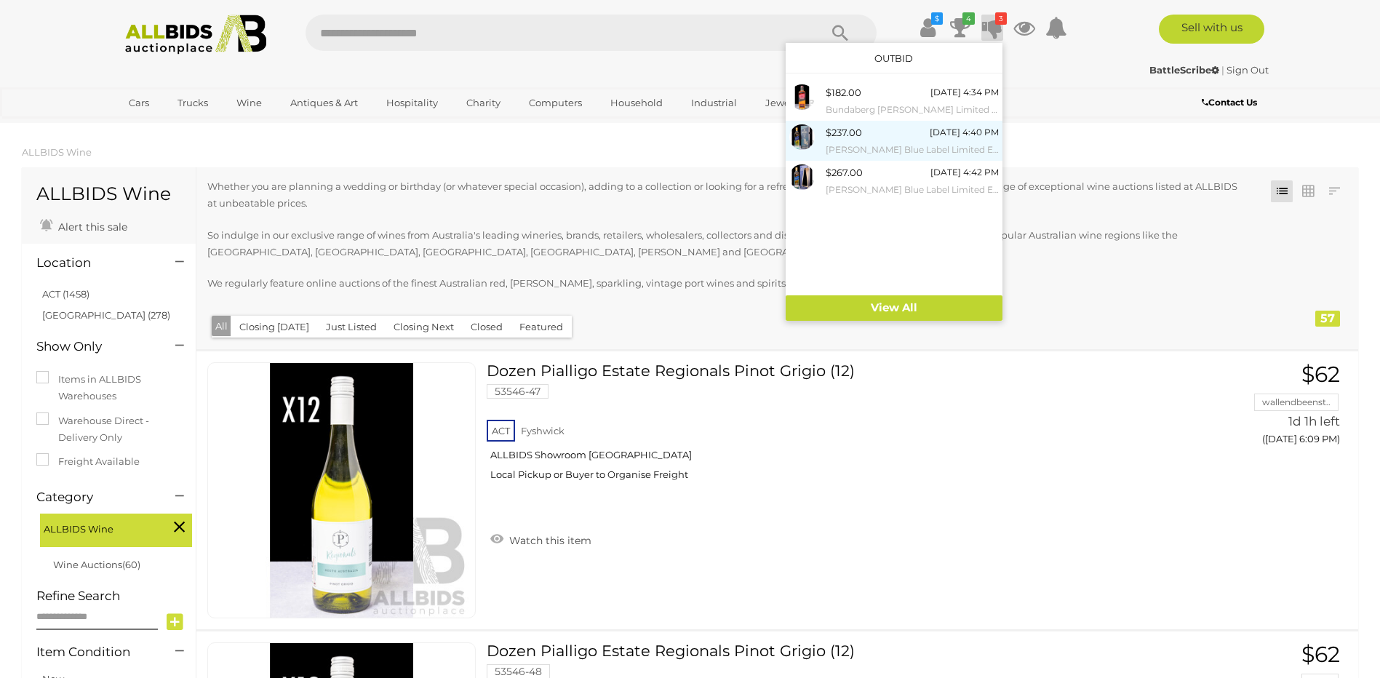
click at [889, 131] on div "$237.00 [DATE] 4:40 PM [PERSON_NAME] Blue Label Limited Edition Design Celebrat…" at bounding box center [911, 140] width 173 height 33
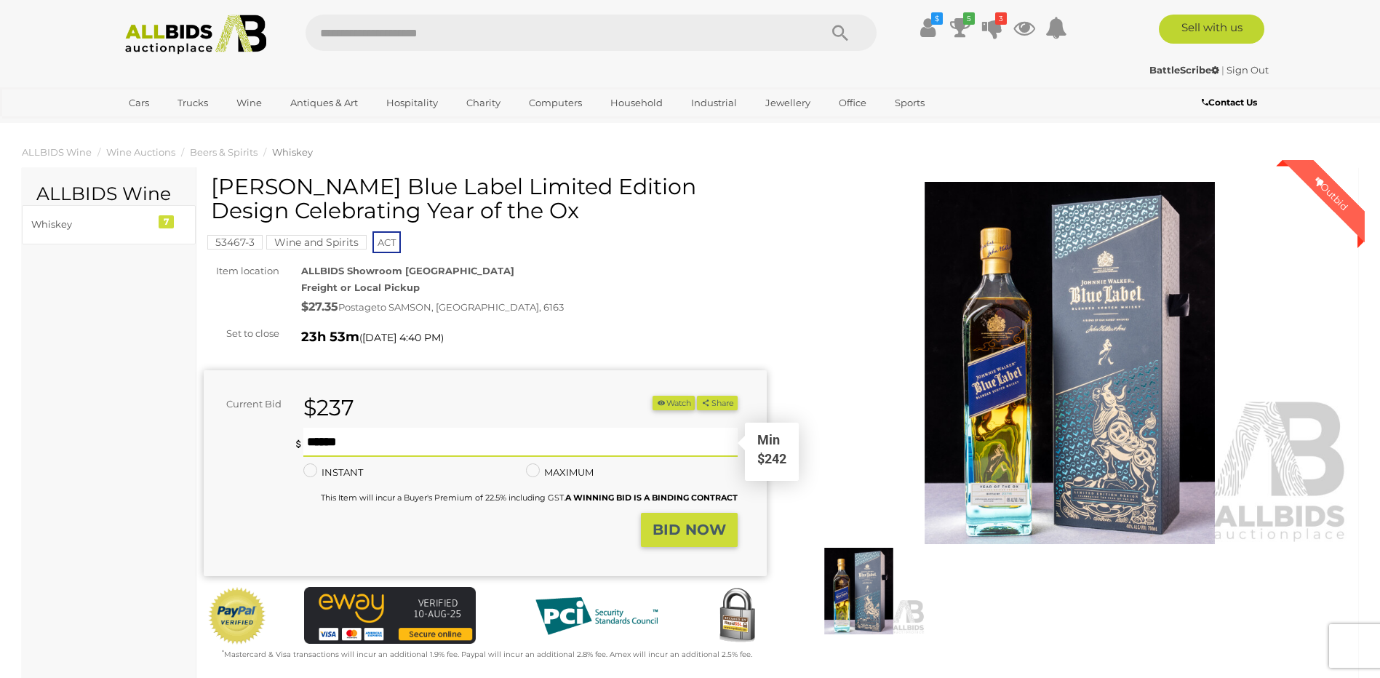
click at [321, 437] on input "text" at bounding box center [519, 442] width 433 height 29
type input "***"
click at [670, 538] on strong "BID NOW" at bounding box center [688, 529] width 73 height 17
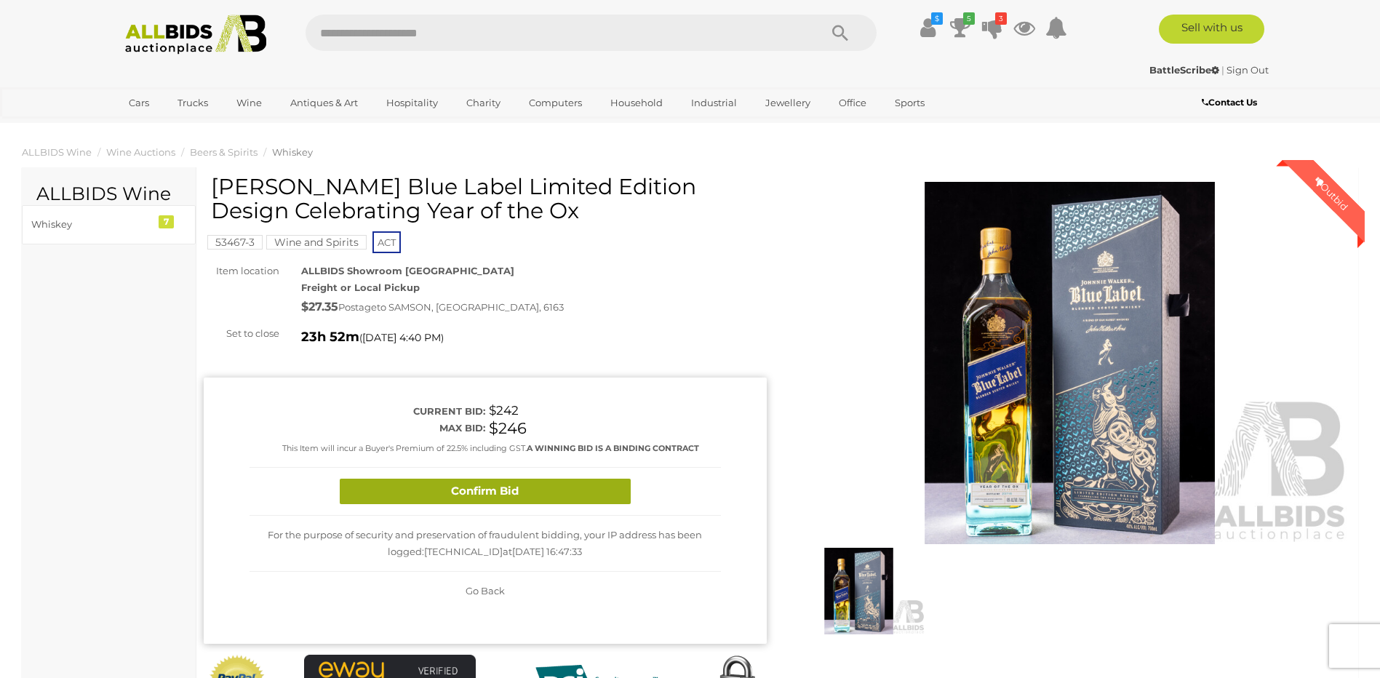
click at [569, 483] on button "Confirm Bid" at bounding box center [485, 491] width 291 height 25
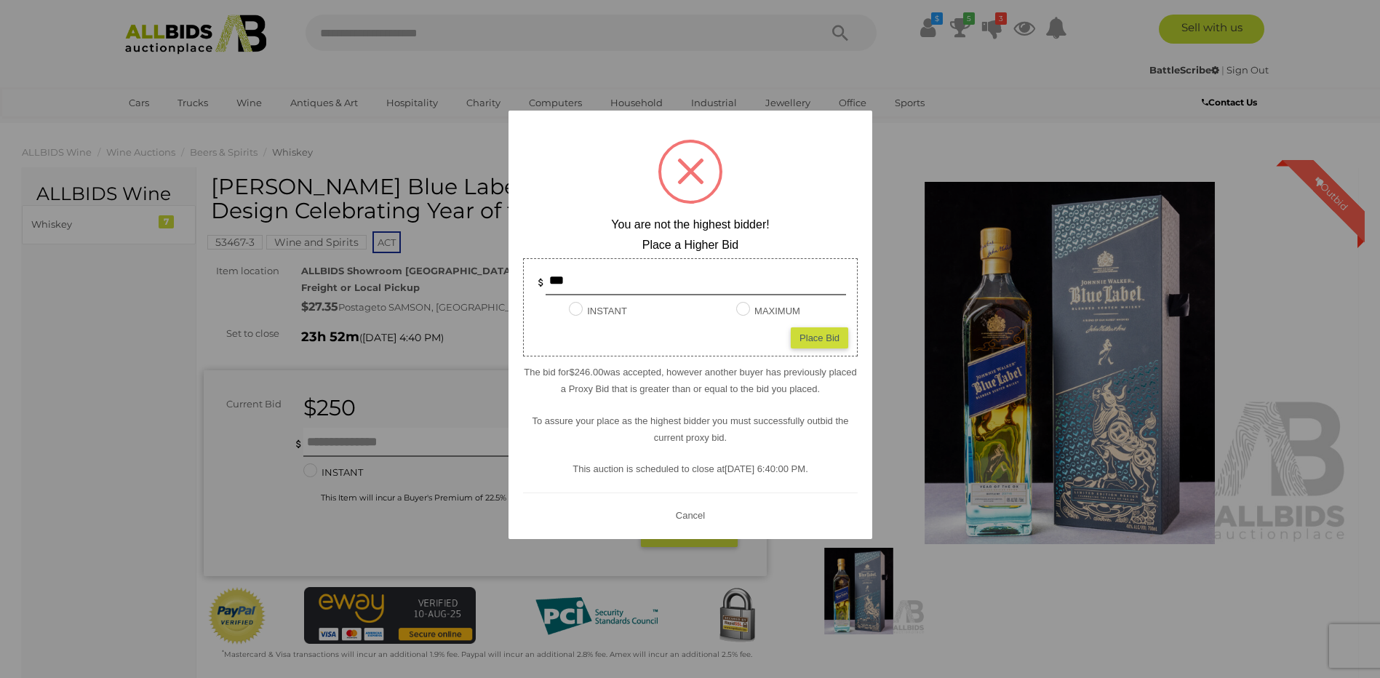
click at [1054, 140] on div at bounding box center [690, 339] width 1380 height 678
